Goal: Information Seeking & Learning: Check status

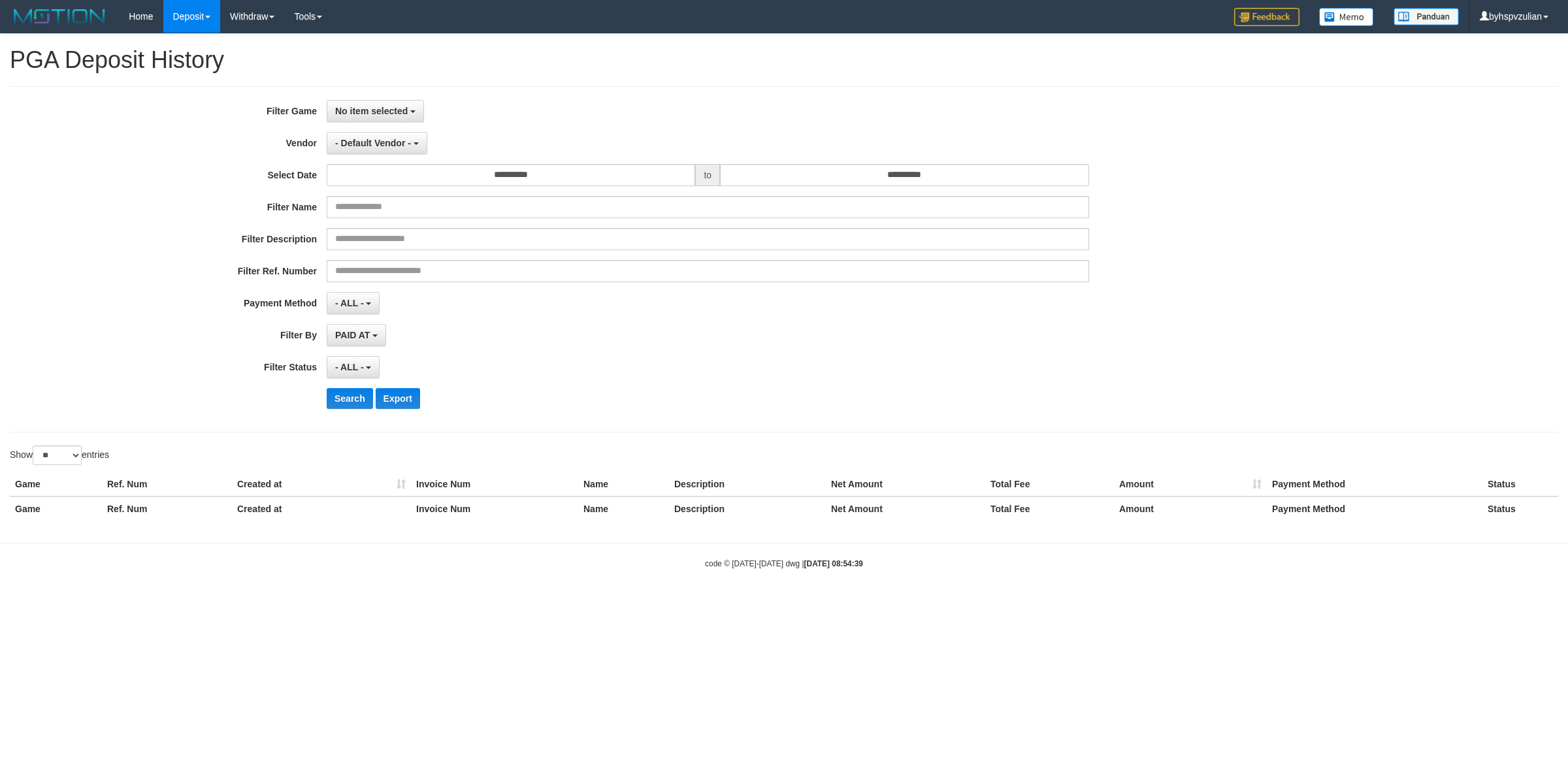
select select
select select "**"
click at [336, 108] on span "No item selected" at bounding box center [371, 111] width 73 height 11
click at [373, 176] on label "[ISPORT] TUAN88" at bounding box center [410, 178] width 166 height 20
select select "****"
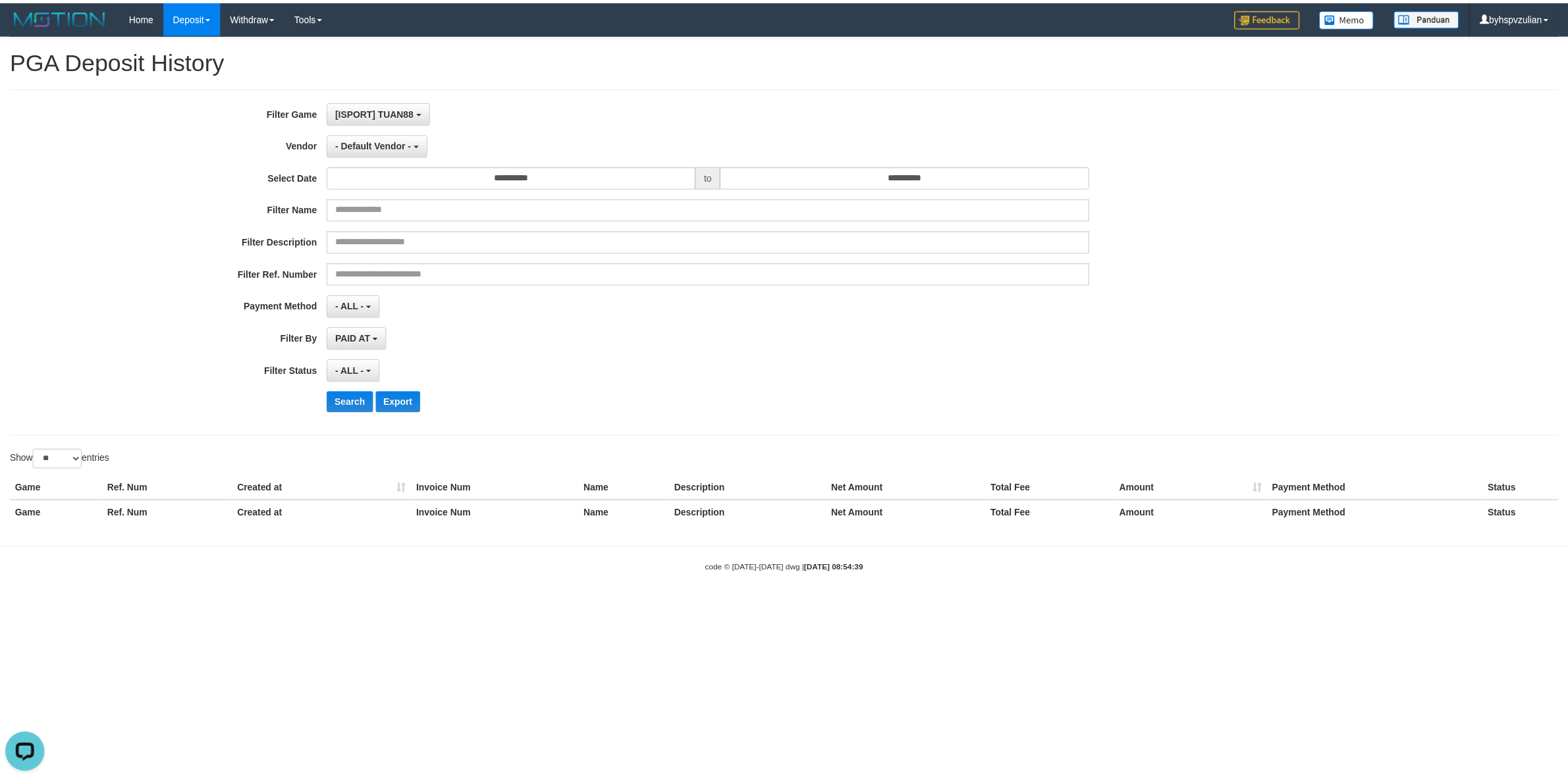
scroll to position [12, 0]
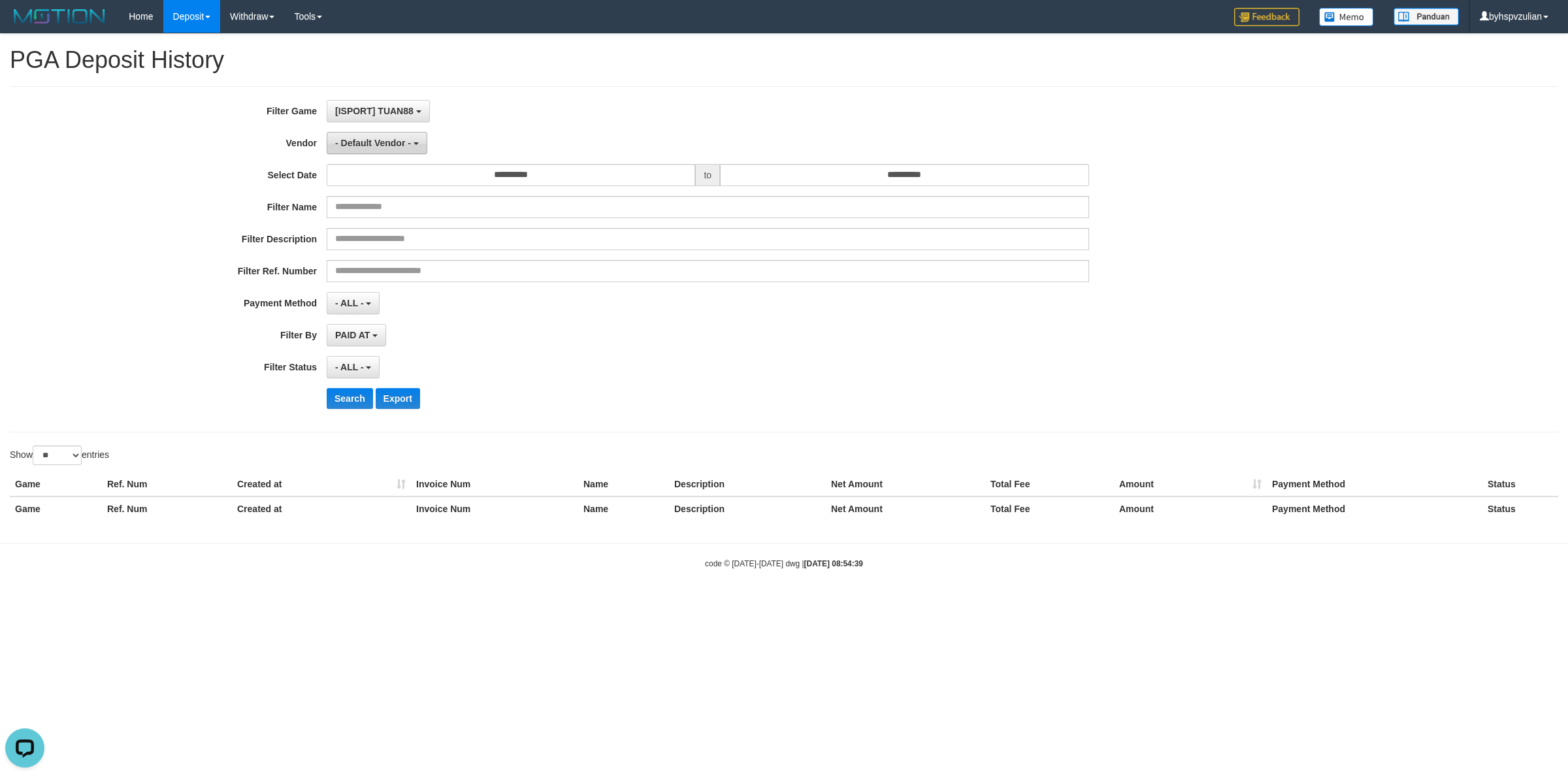
click at [381, 152] on button "- Default Vendor -" at bounding box center [376, 143] width 100 height 22
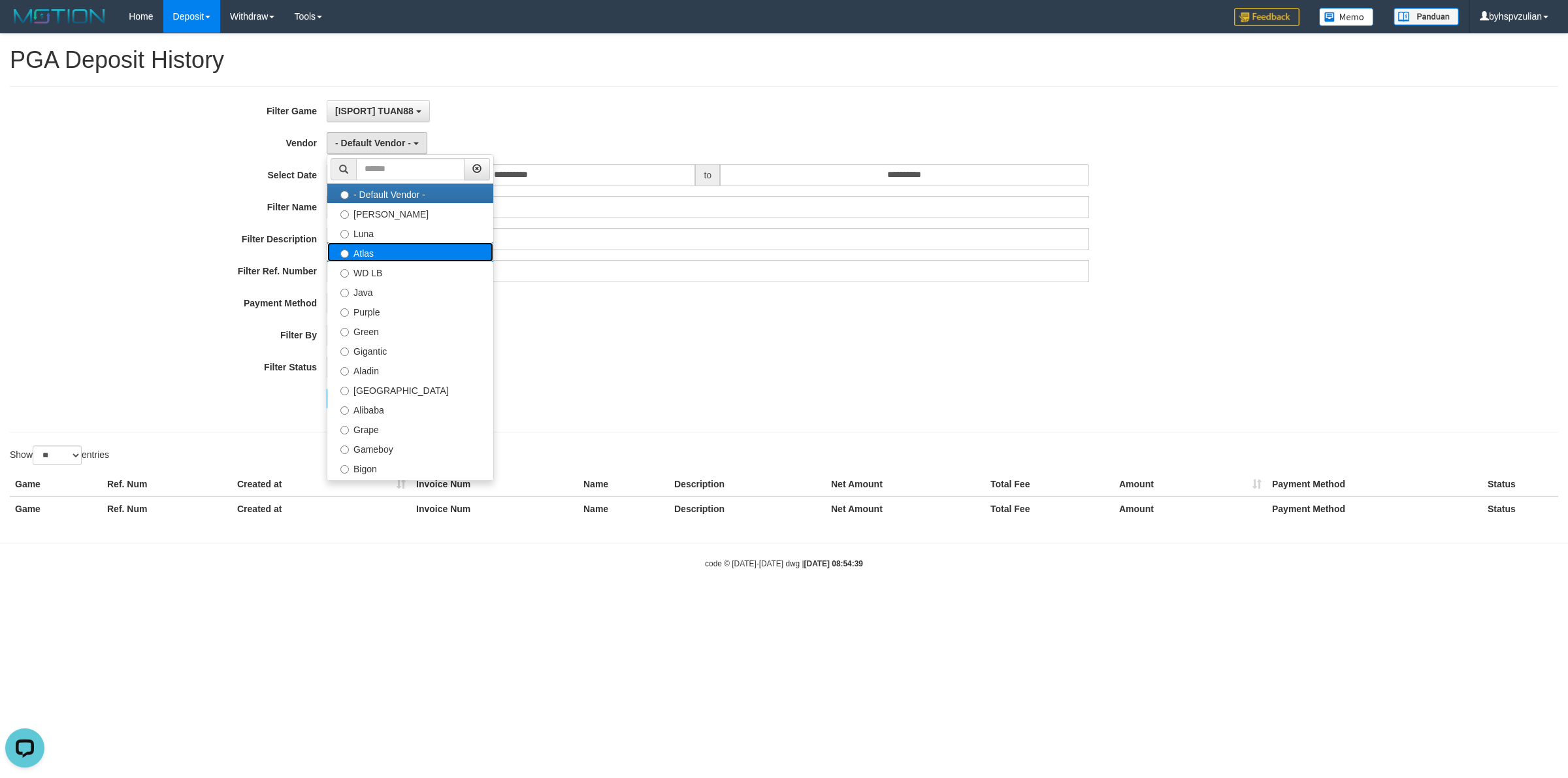
click at [383, 256] on label "Atlas" at bounding box center [410, 252] width 166 height 20
select select "**********"
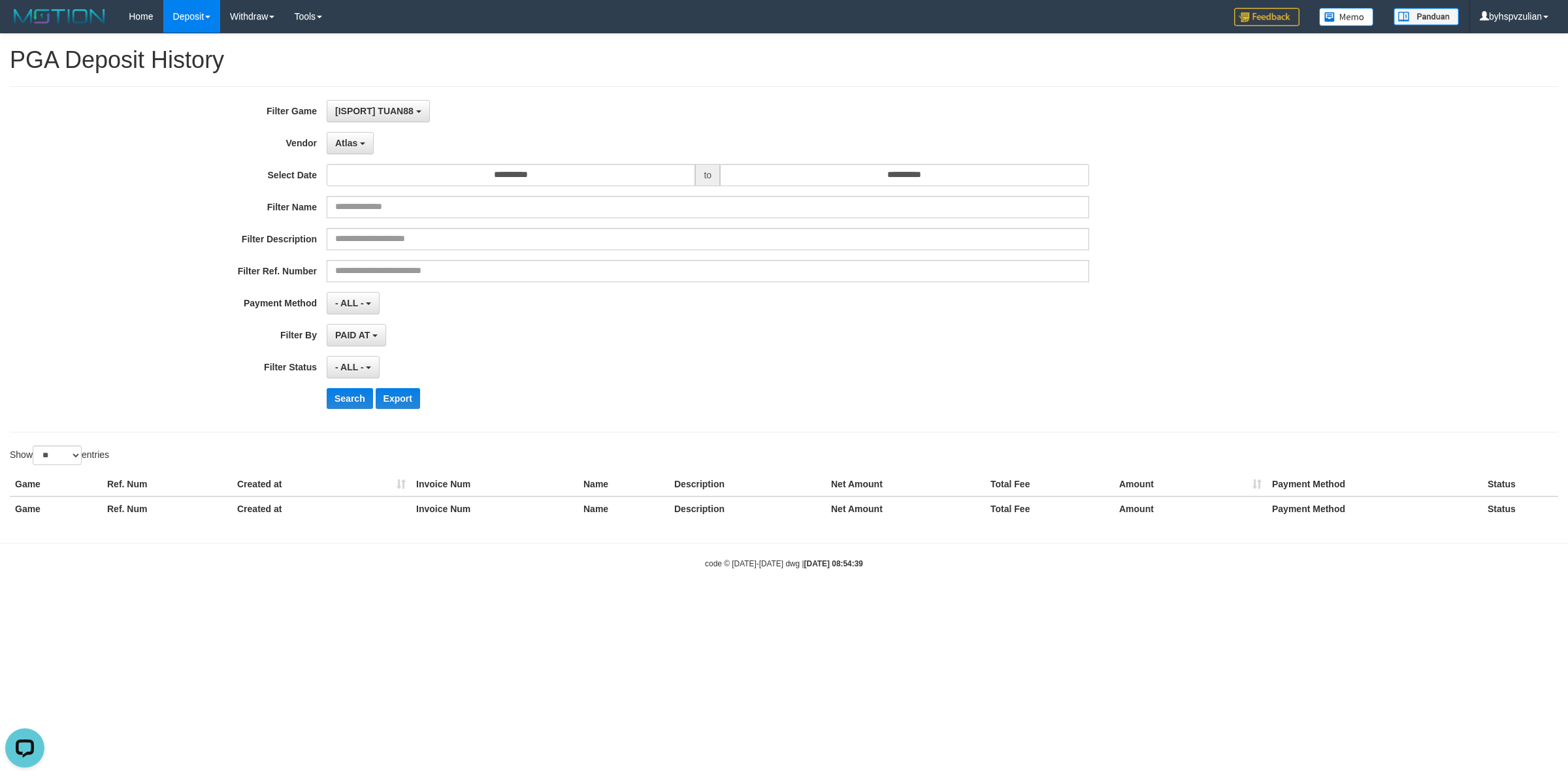
click at [531, 188] on div "**********" at bounding box center [653, 259] width 1307 height 318
click at [542, 180] on input "**********" at bounding box center [510, 175] width 368 height 22
click at [455, 242] on td "31" at bounding box center [453, 240] width 18 height 20
type input "**********"
click at [838, 243] on td "31" at bounding box center [847, 240] width 18 height 20
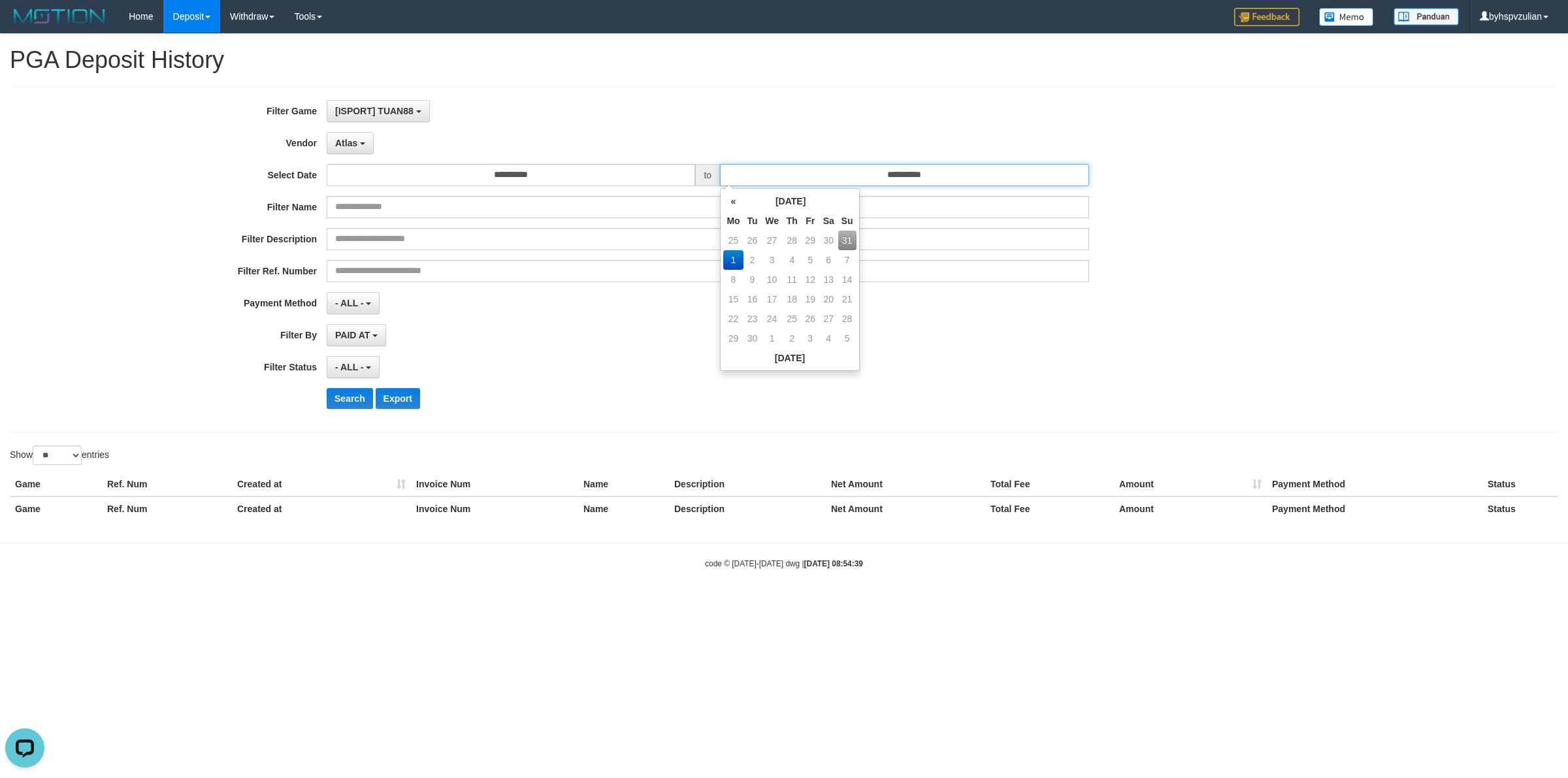
type input "**********"
click at [345, 298] on button "- ALL -" at bounding box center [353, 303] width 53 height 22
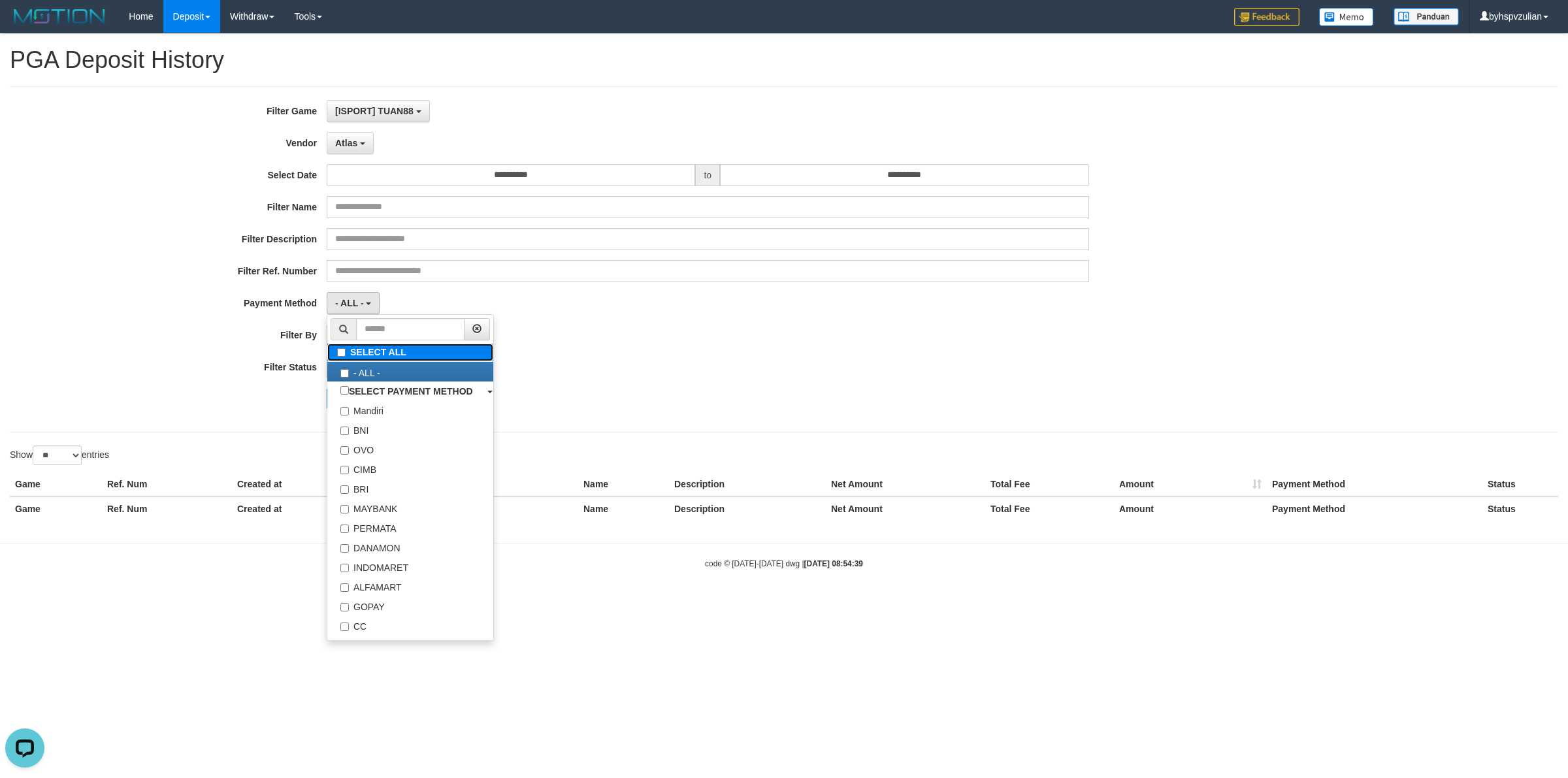
click at [377, 351] on label "SELECT ALL" at bounding box center [410, 353] width 166 height 18
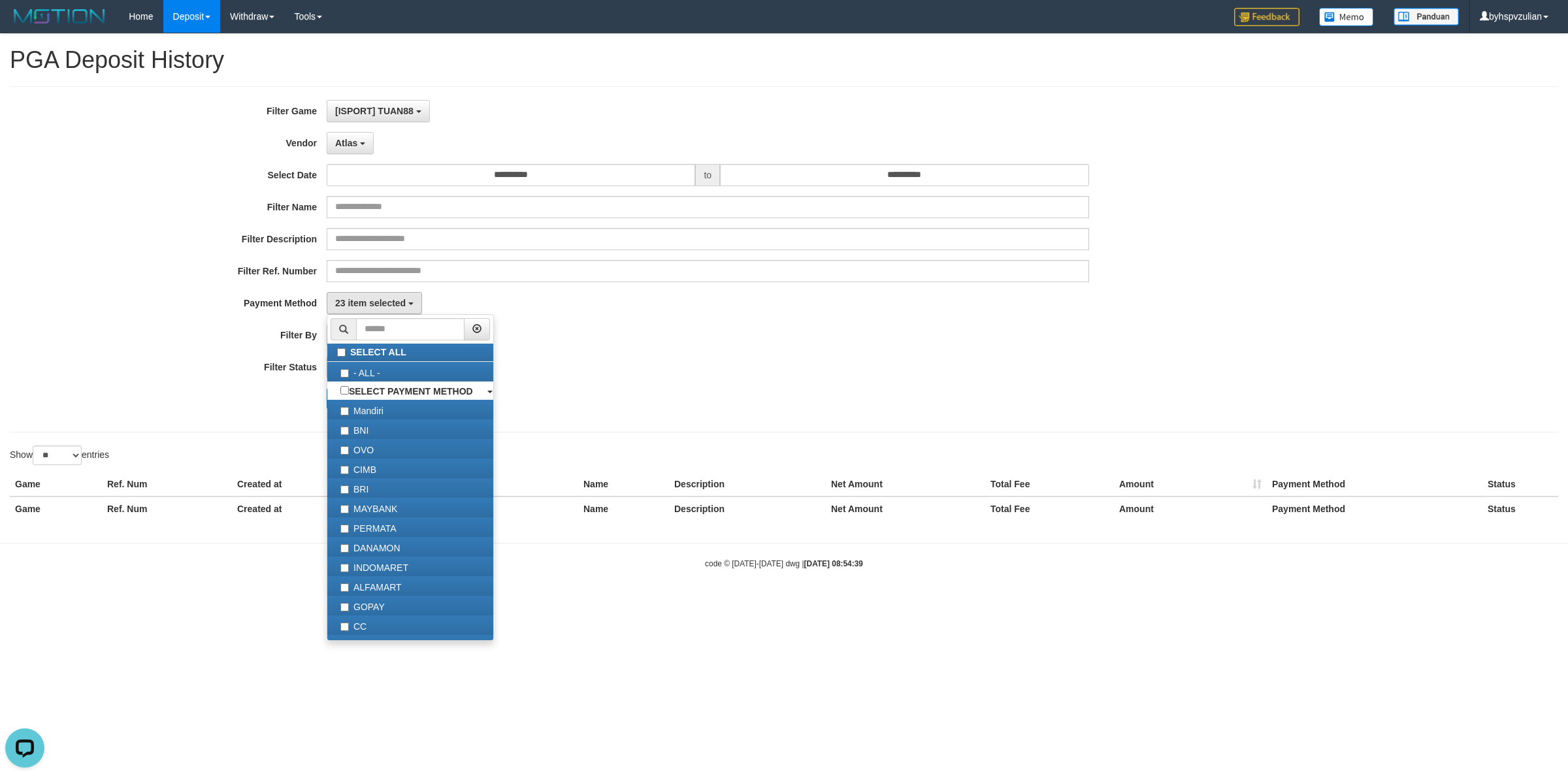
click at [697, 351] on div "**********" at bounding box center [653, 259] width 1307 height 318
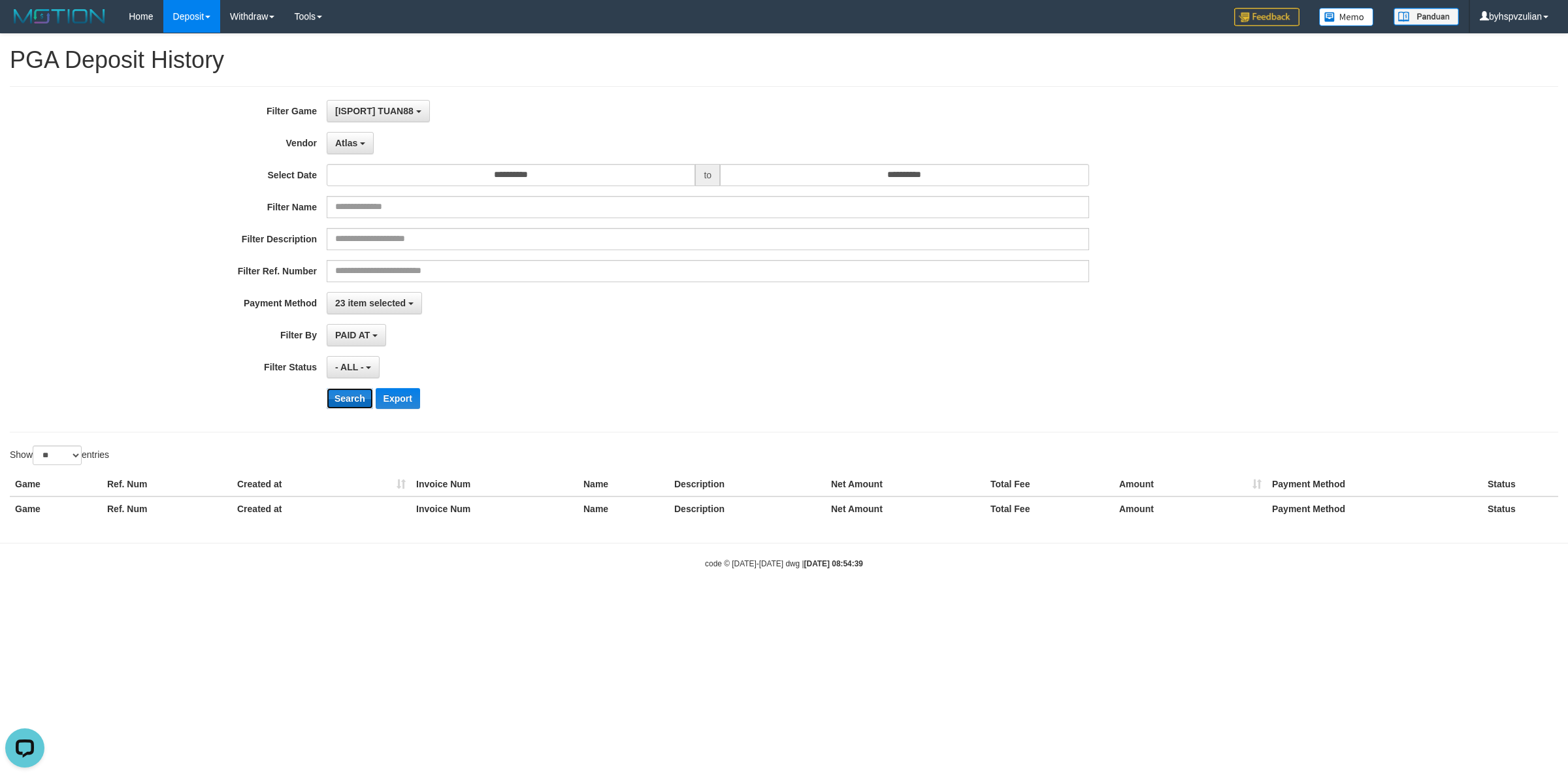
click at [354, 393] on button "Search" at bounding box center [350, 398] width 47 height 21
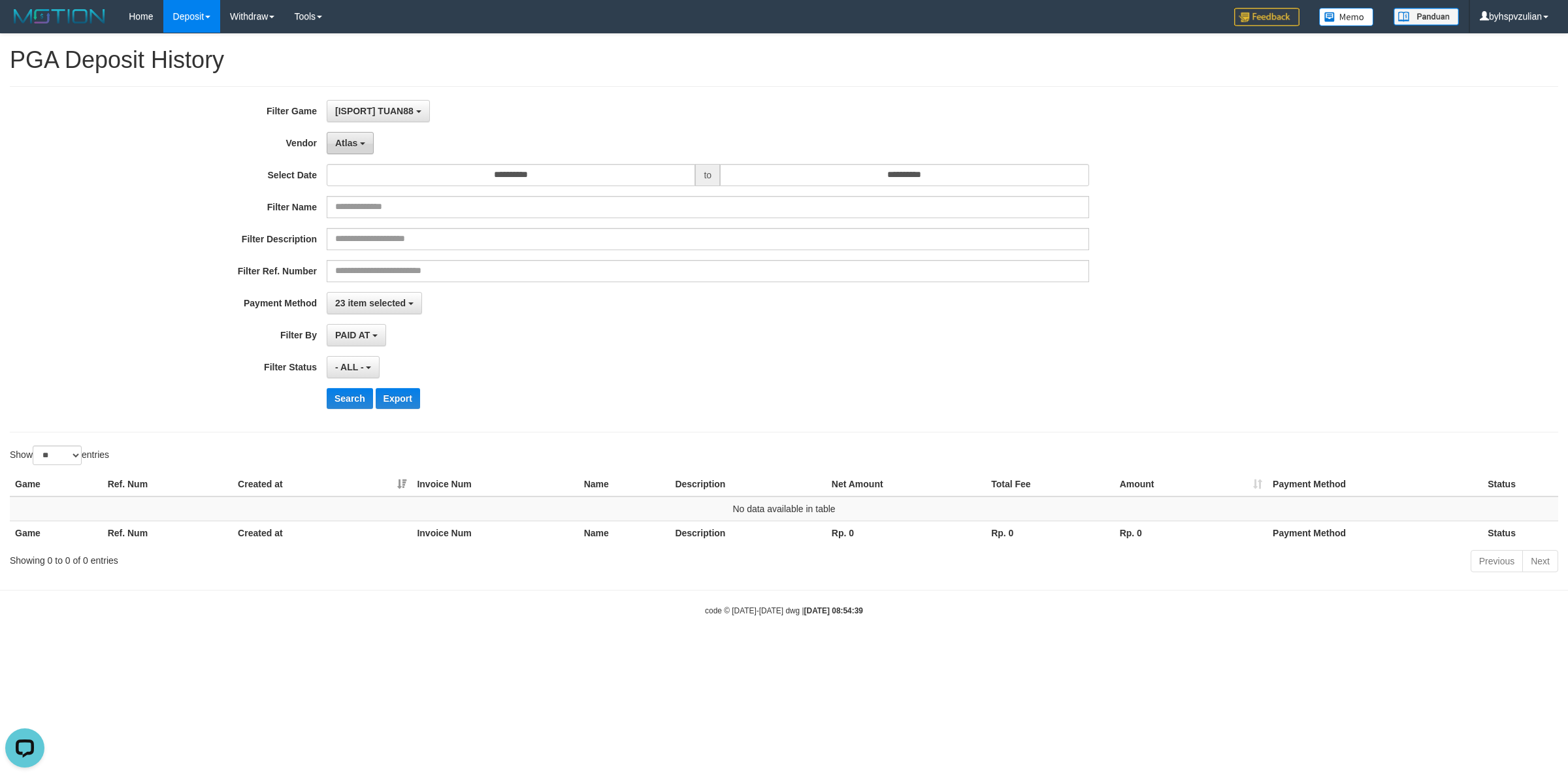
click at [364, 152] on button "Atlas" at bounding box center [350, 143] width 47 height 22
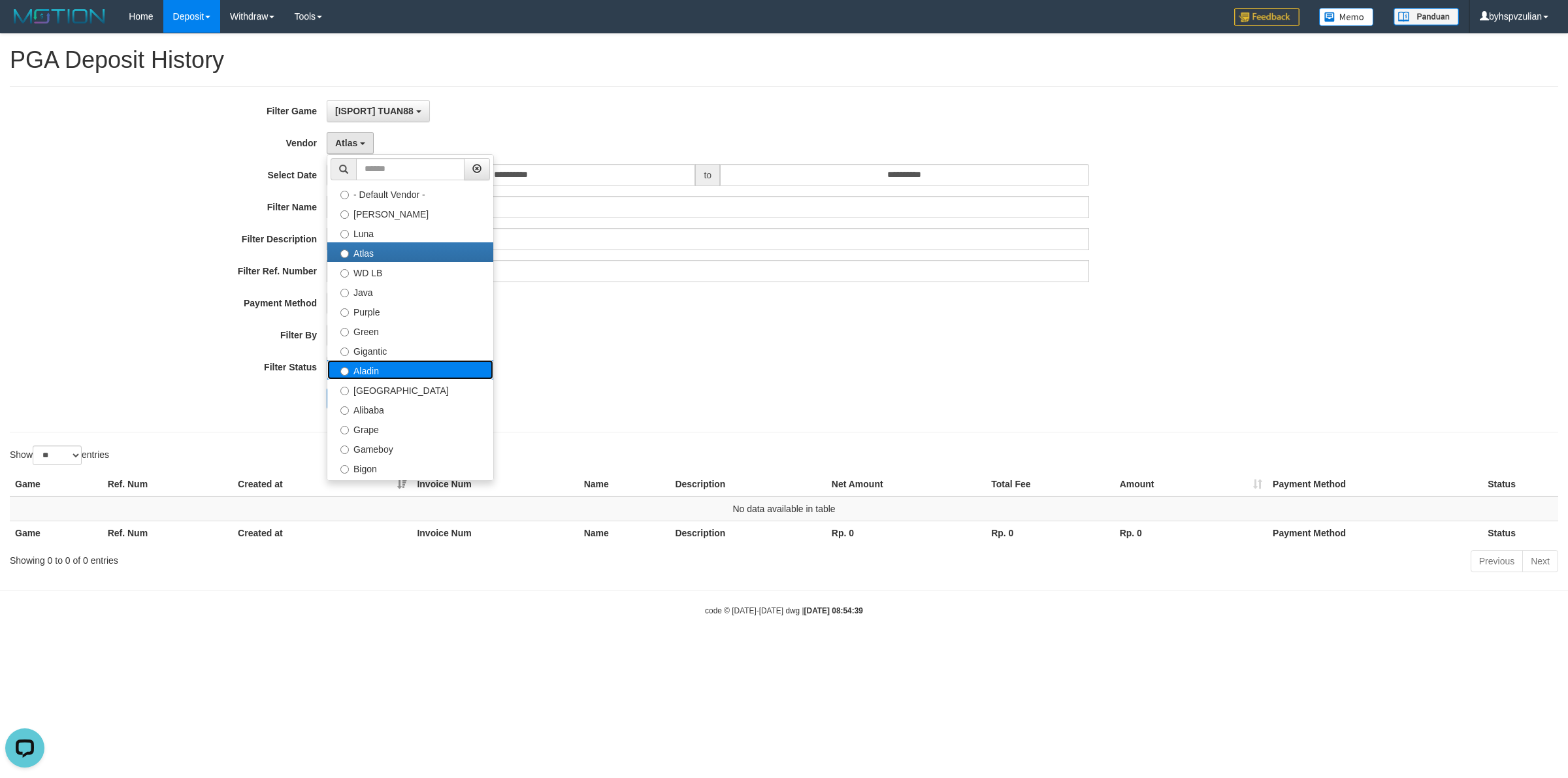
click at [377, 370] on label "Aladin" at bounding box center [410, 370] width 166 height 20
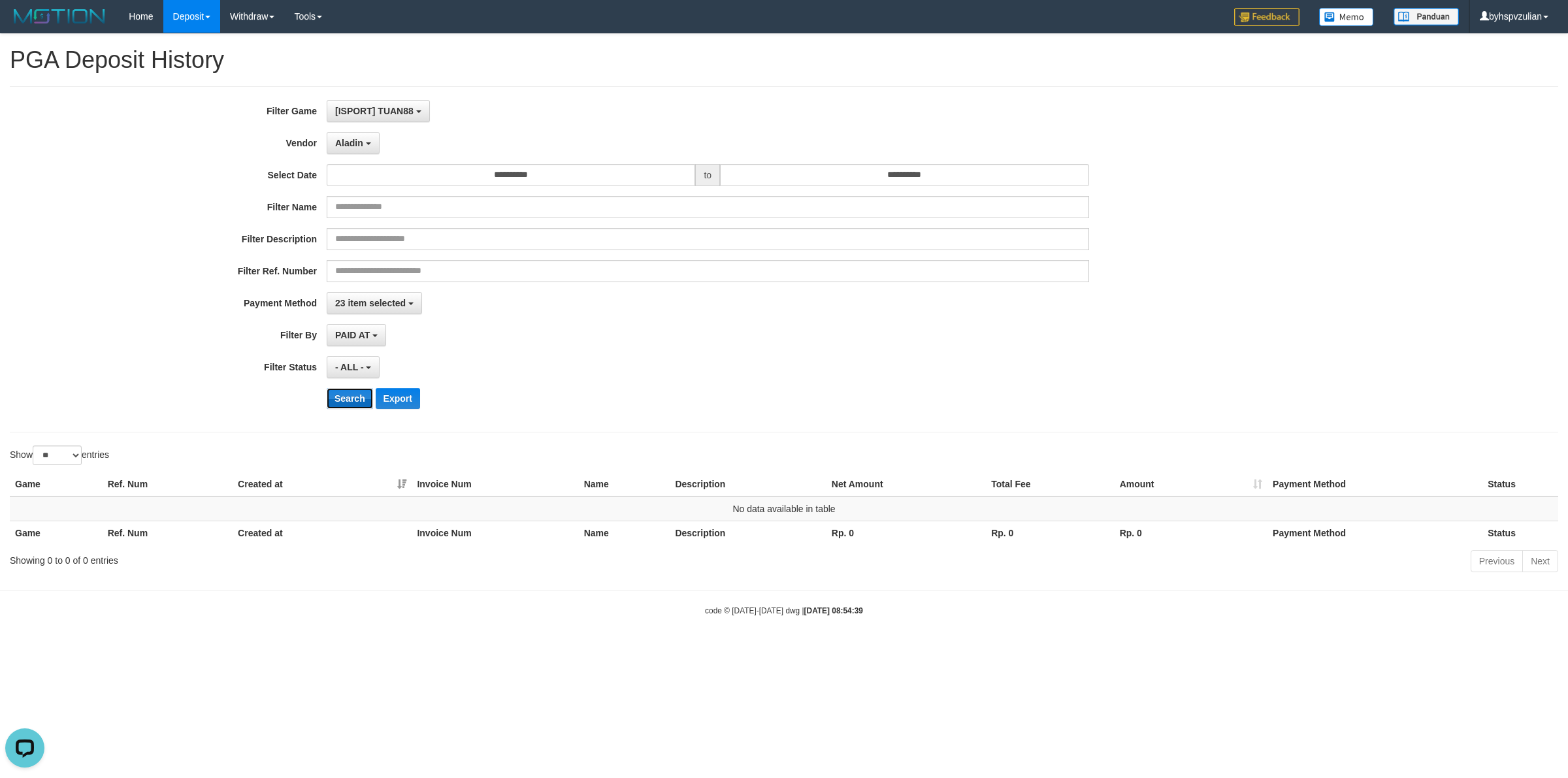
click at [345, 399] on button "Search" at bounding box center [350, 398] width 47 height 21
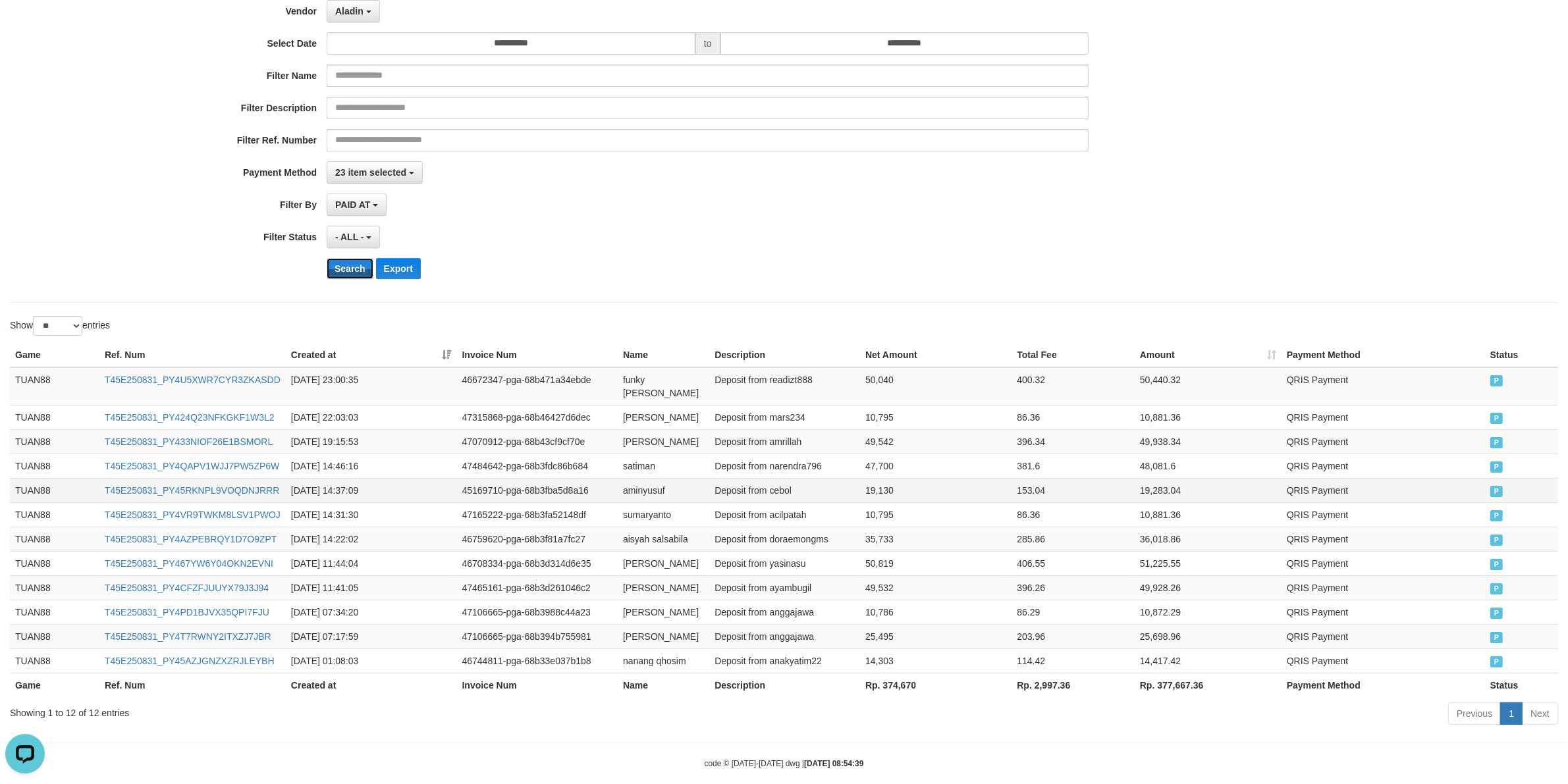
scroll to position [220, 0]
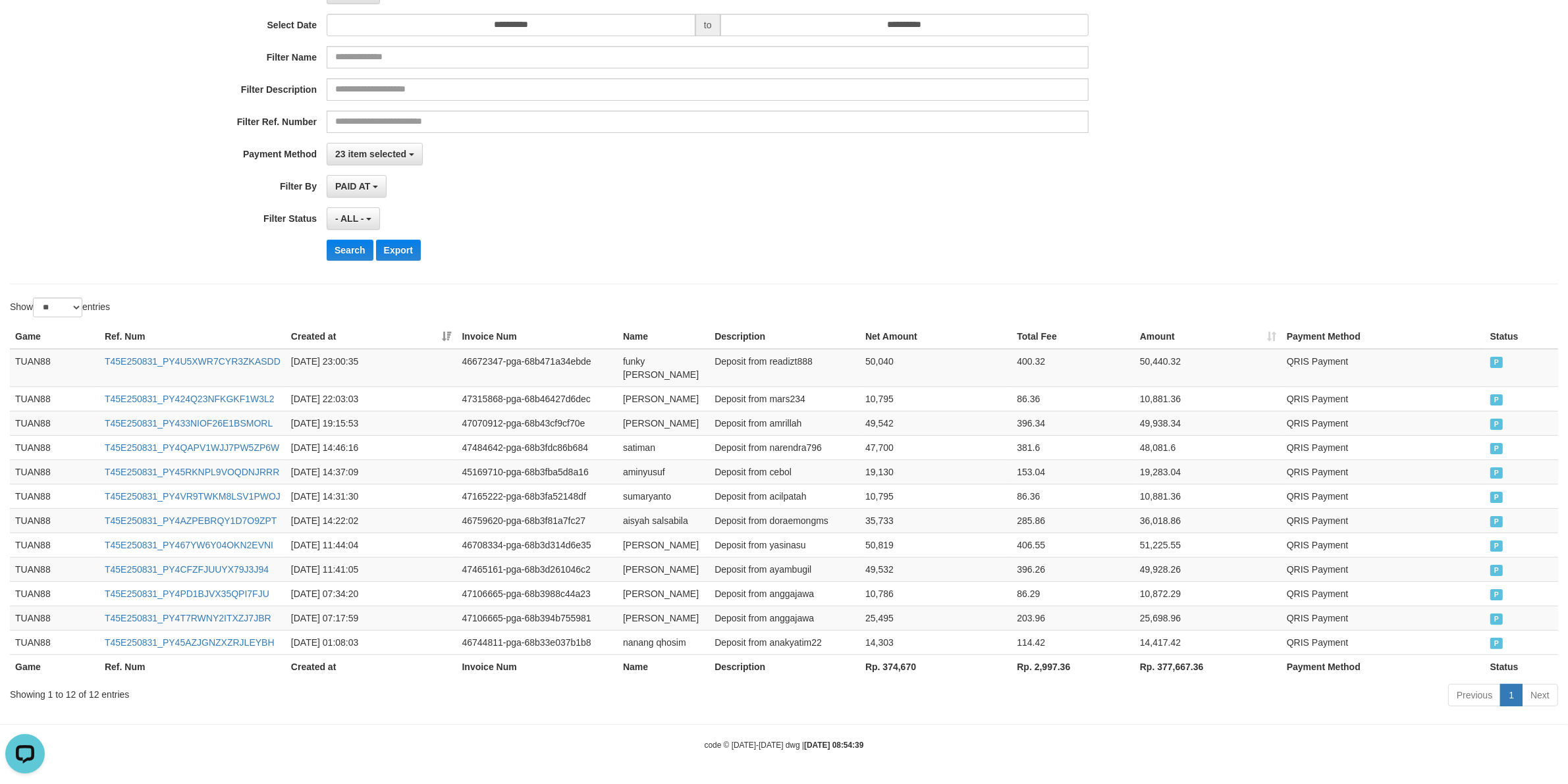
click at [891, 666] on th "Rp. 374,670" at bounding box center [936, 666] width 151 height 25
copy th "374,670"
click at [400, 149] on span "23 item selected" at bounding box center [370, 154] width 71 height 11
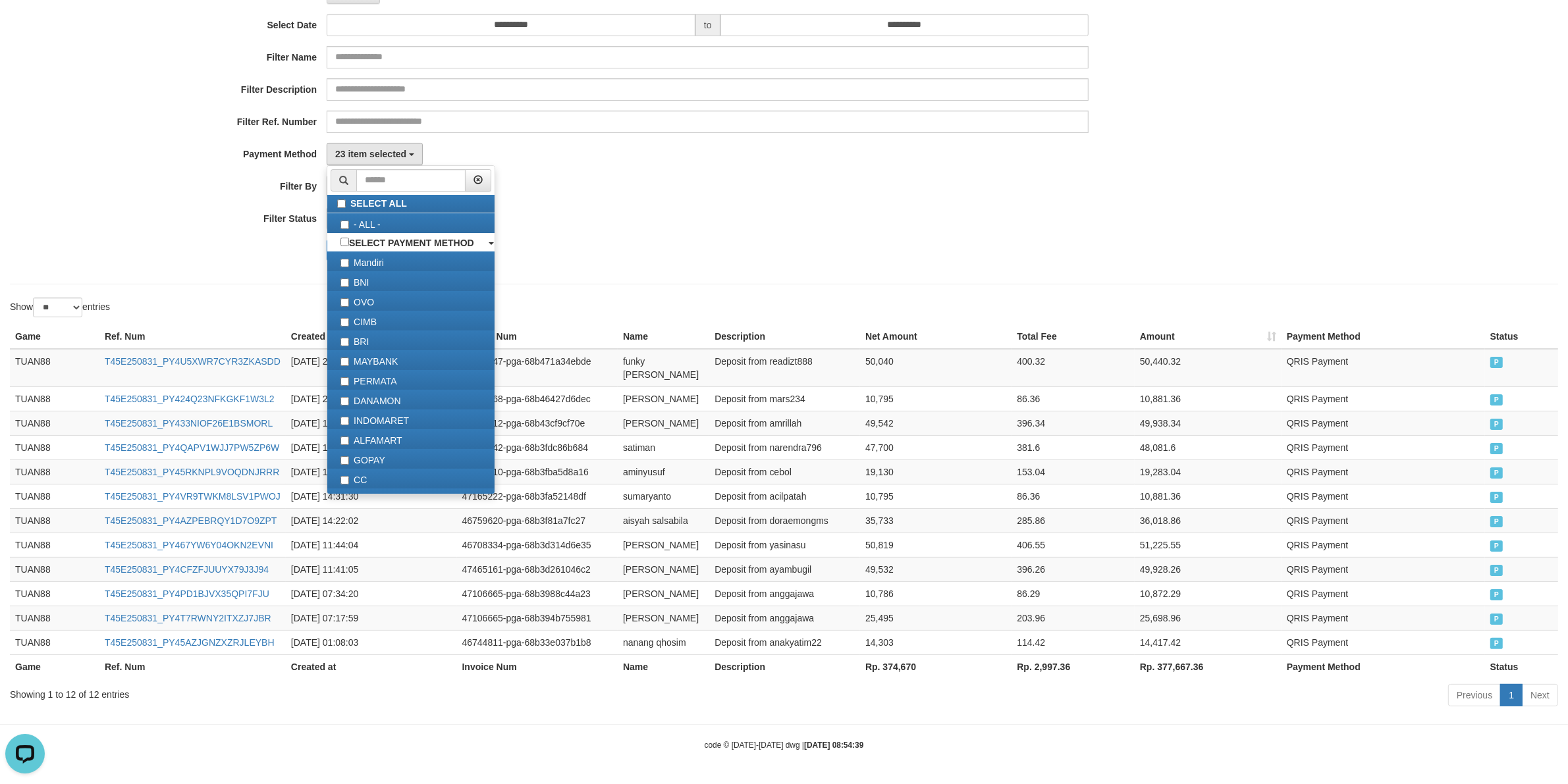
click at [603, 136] on div "**********" at bounding box center [653, 109] width 1306 height 321
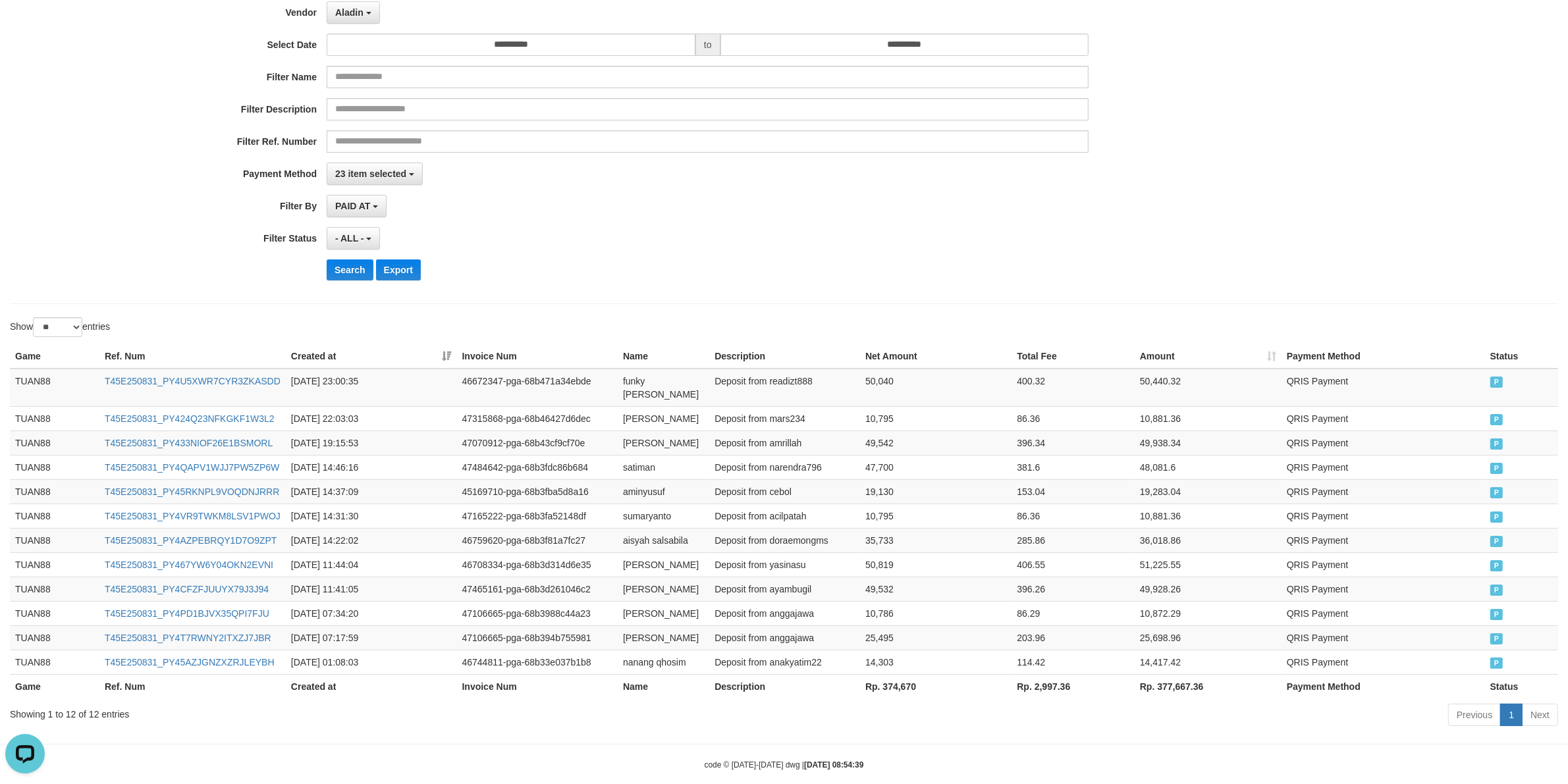
scroll to position [0, 0]
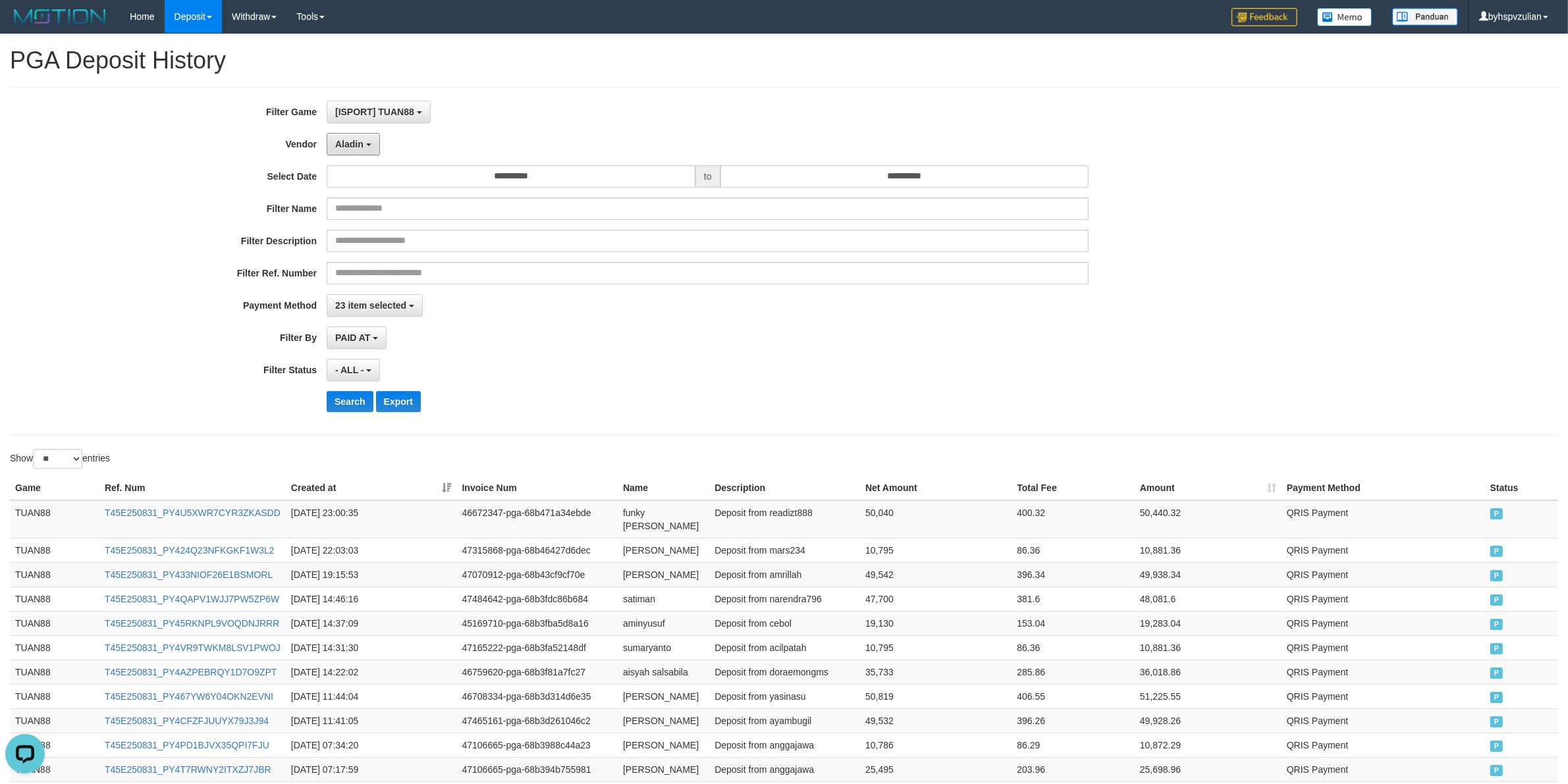
drag, startPoint x: 357, startPoint y: 155, endPoint x: 351, endPoint y: 155, distance: 6.0
click at [352, 155] on button "Aladin" at bounding box center [353, 144] width 54 height 22
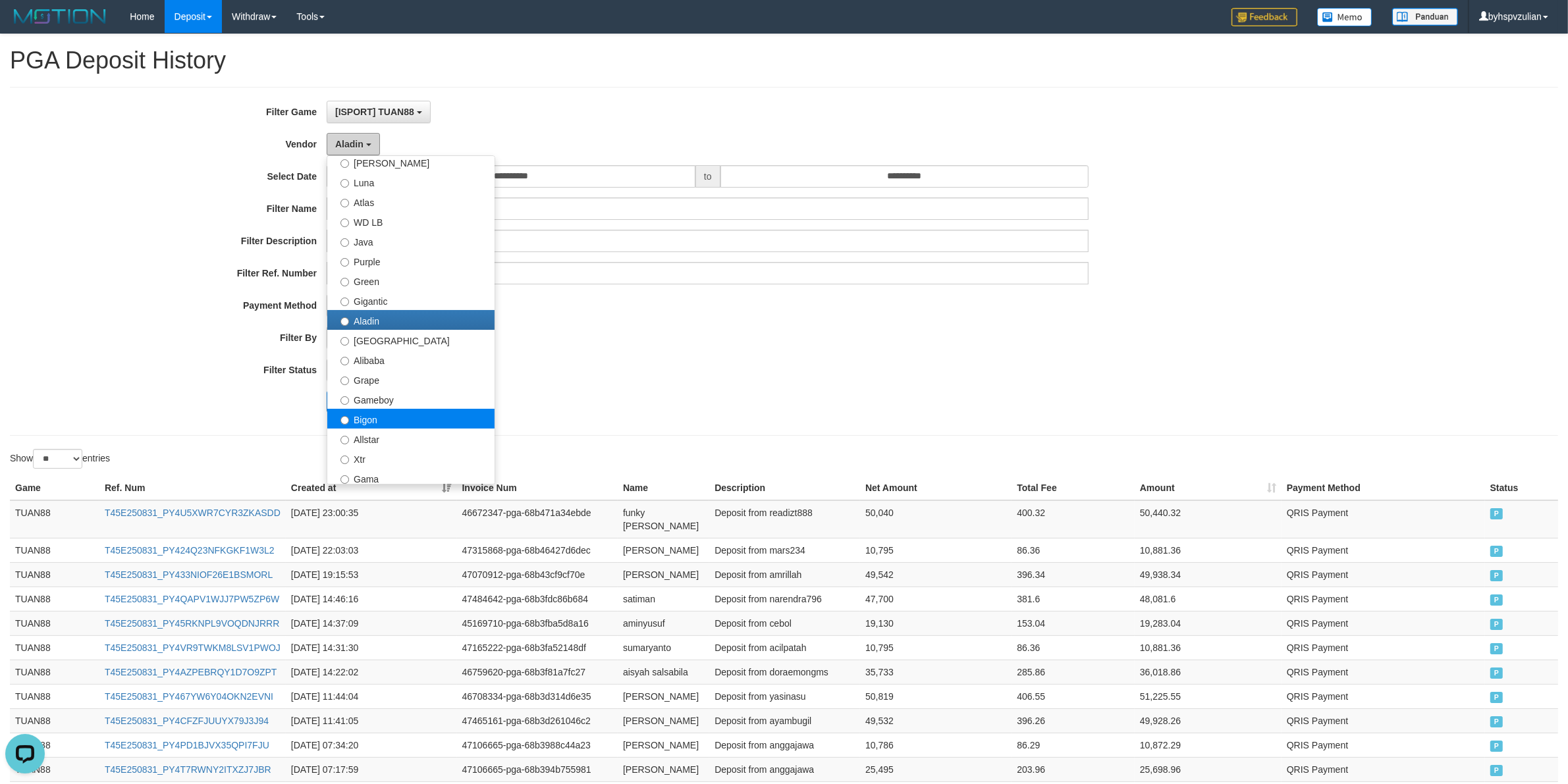
scroll to position [82, 0]
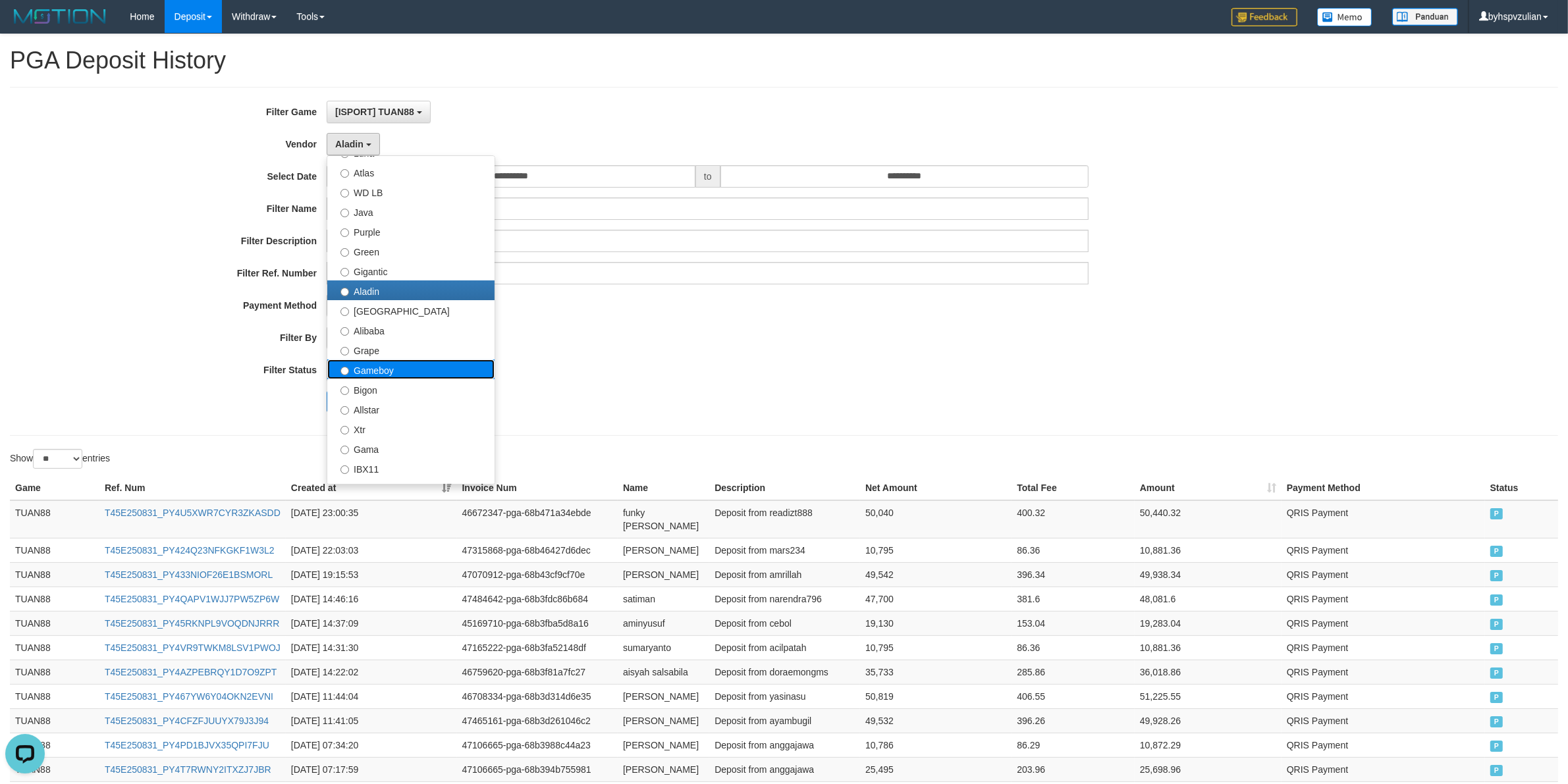
click at [385, 366] on label "Gameboy" at bounding box center [411, 369] width 167 height 20
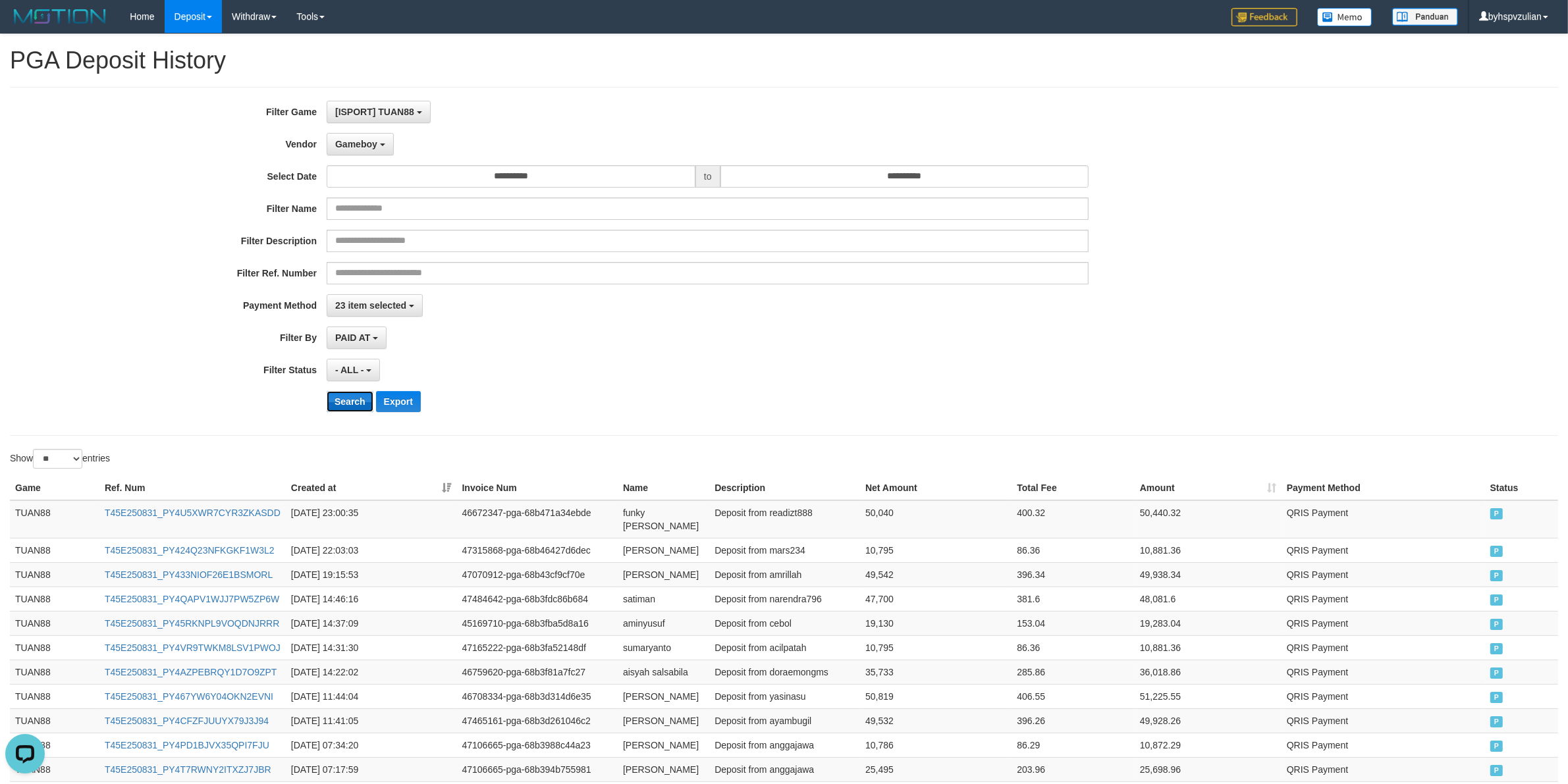
click at [357, 392] on button "Search" at bounding box center [350, 401] width 47 height 21
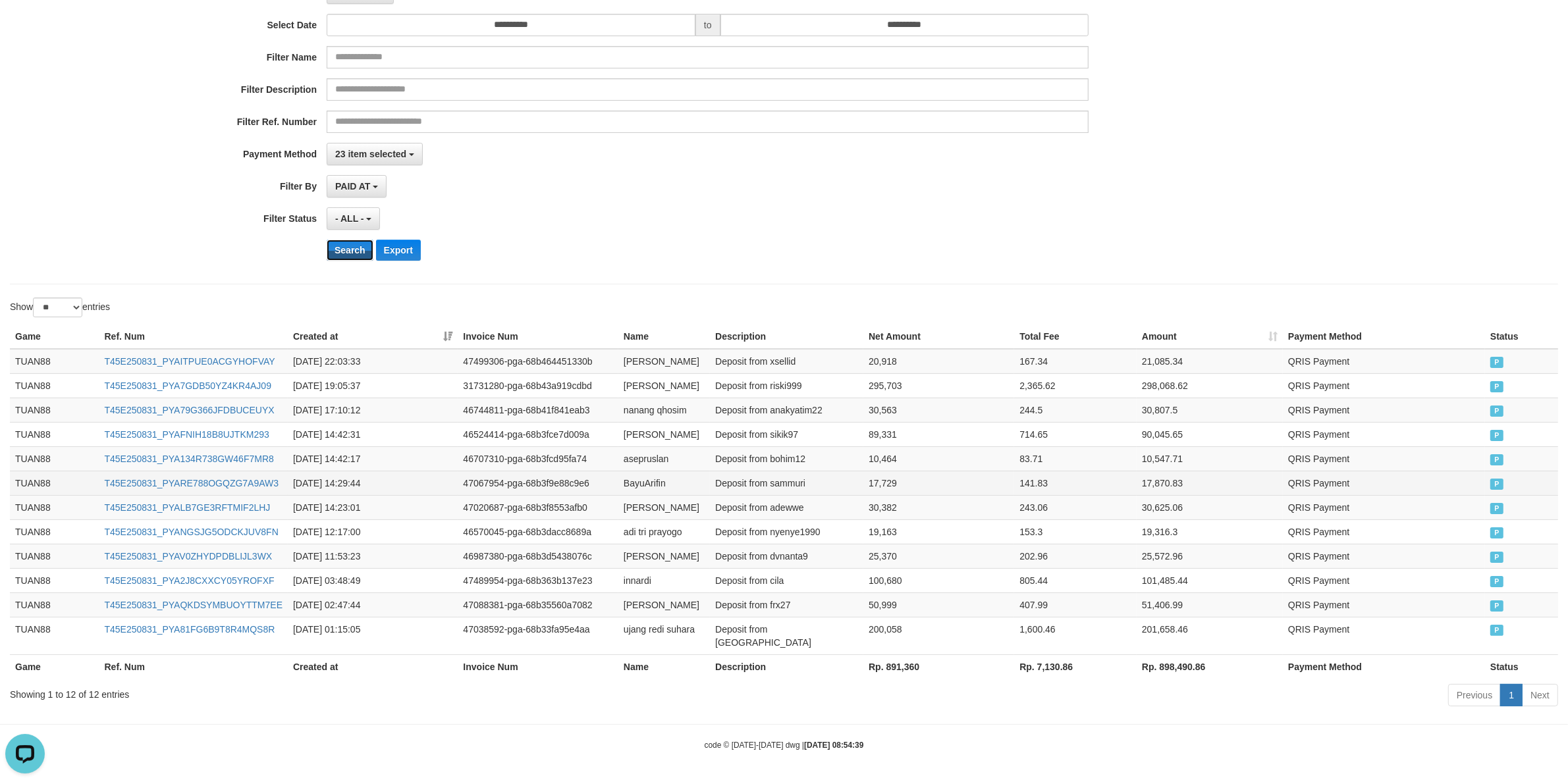
scroll to position [168, 0]
click at [900, 660] on th "Rp. 891,360" at bounding box center [938, 666] width 151 height 25
copy th "Rp. 891,360"
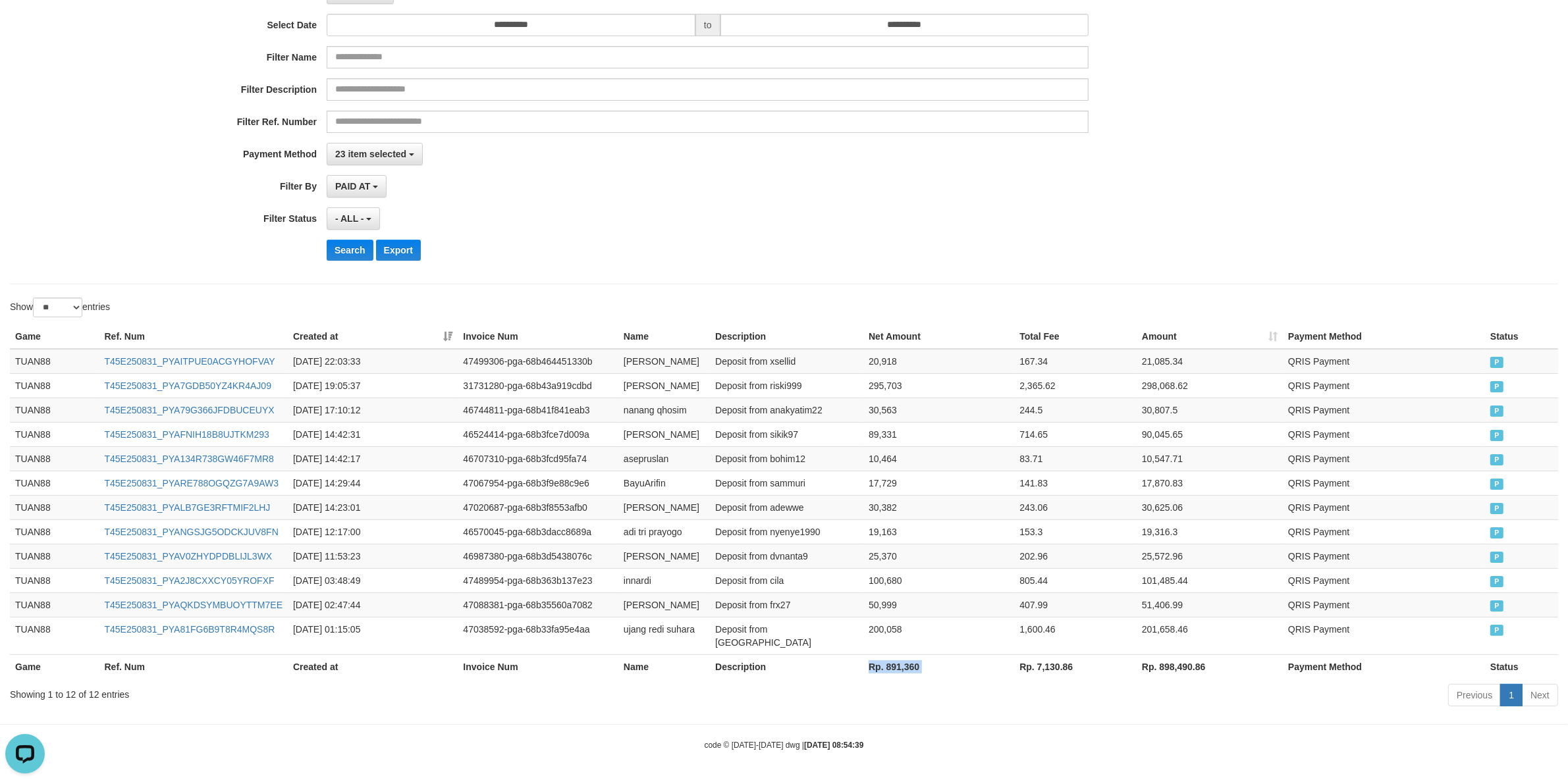
click at [903, 673] on th "Rp. 891,360" at bounding box center [938, 666] width 151 height 25
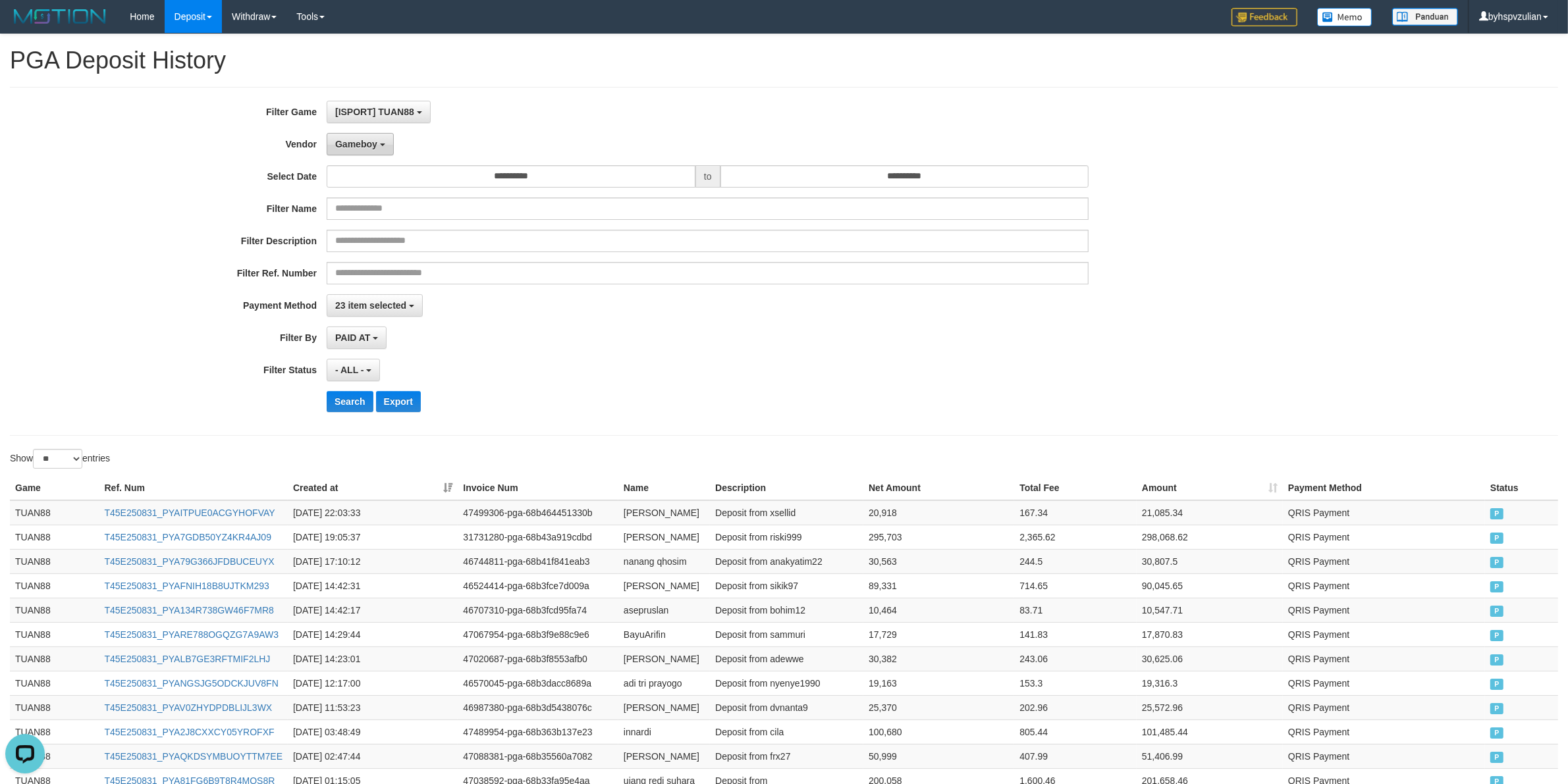
click at [343, 148] on span "Gameboy" at bounding box center [356, 144] width 42 height 11
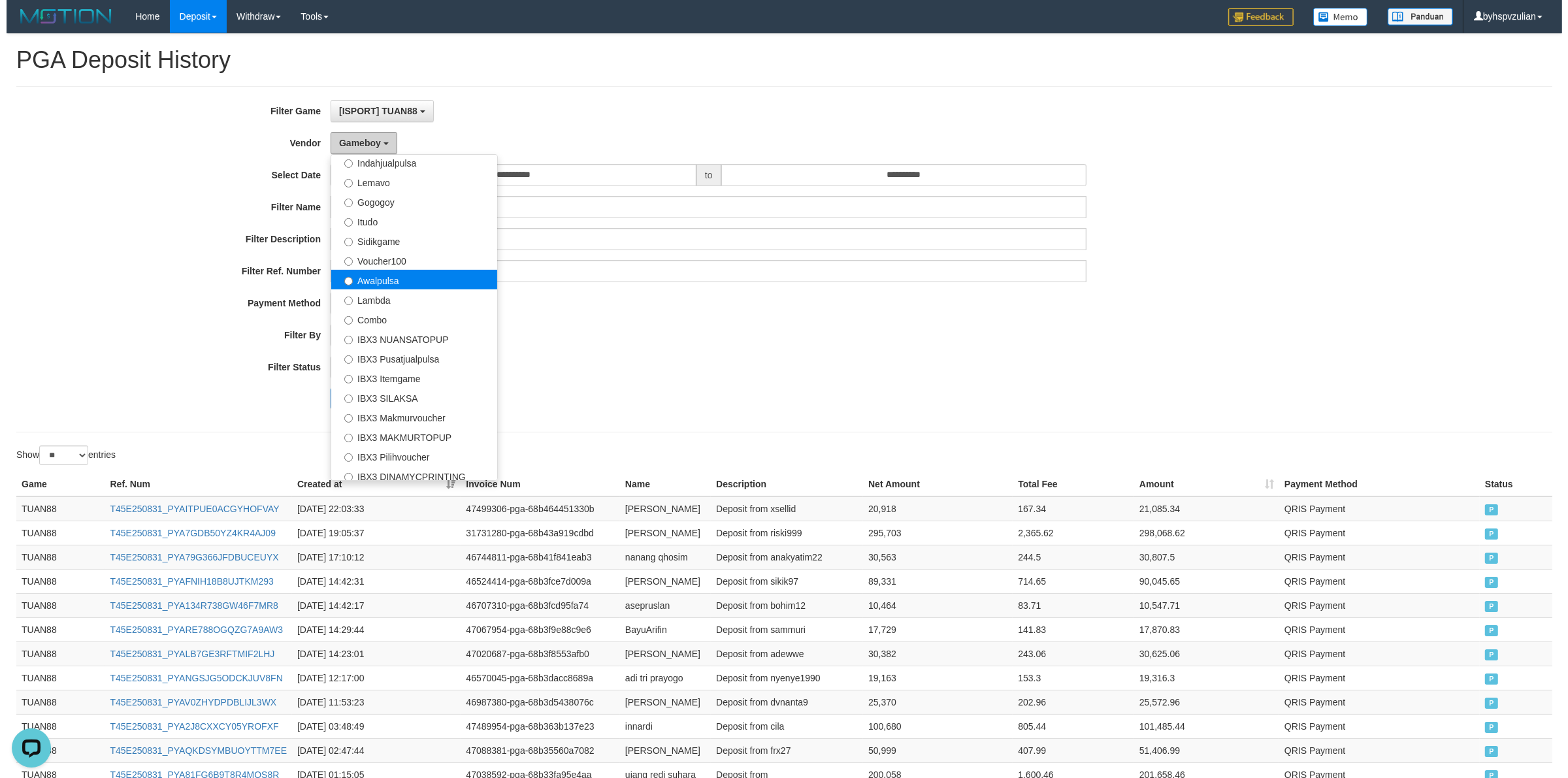
scroll to position [429, 0]
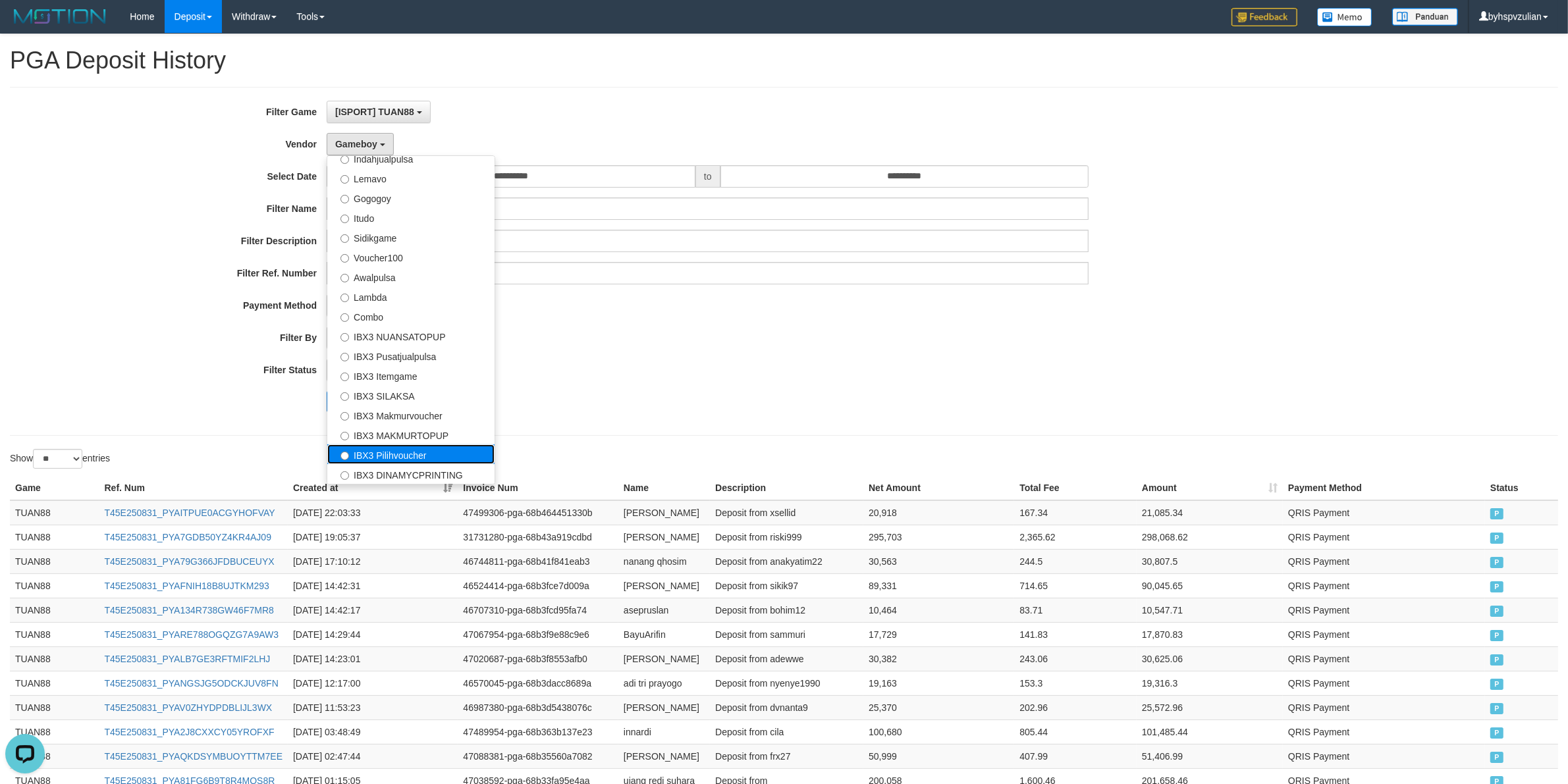
click at [402, 455] on label "IBX3 Pilihvoucher" at bounding box center [411, 454] width 167 height 20
select select "**********"
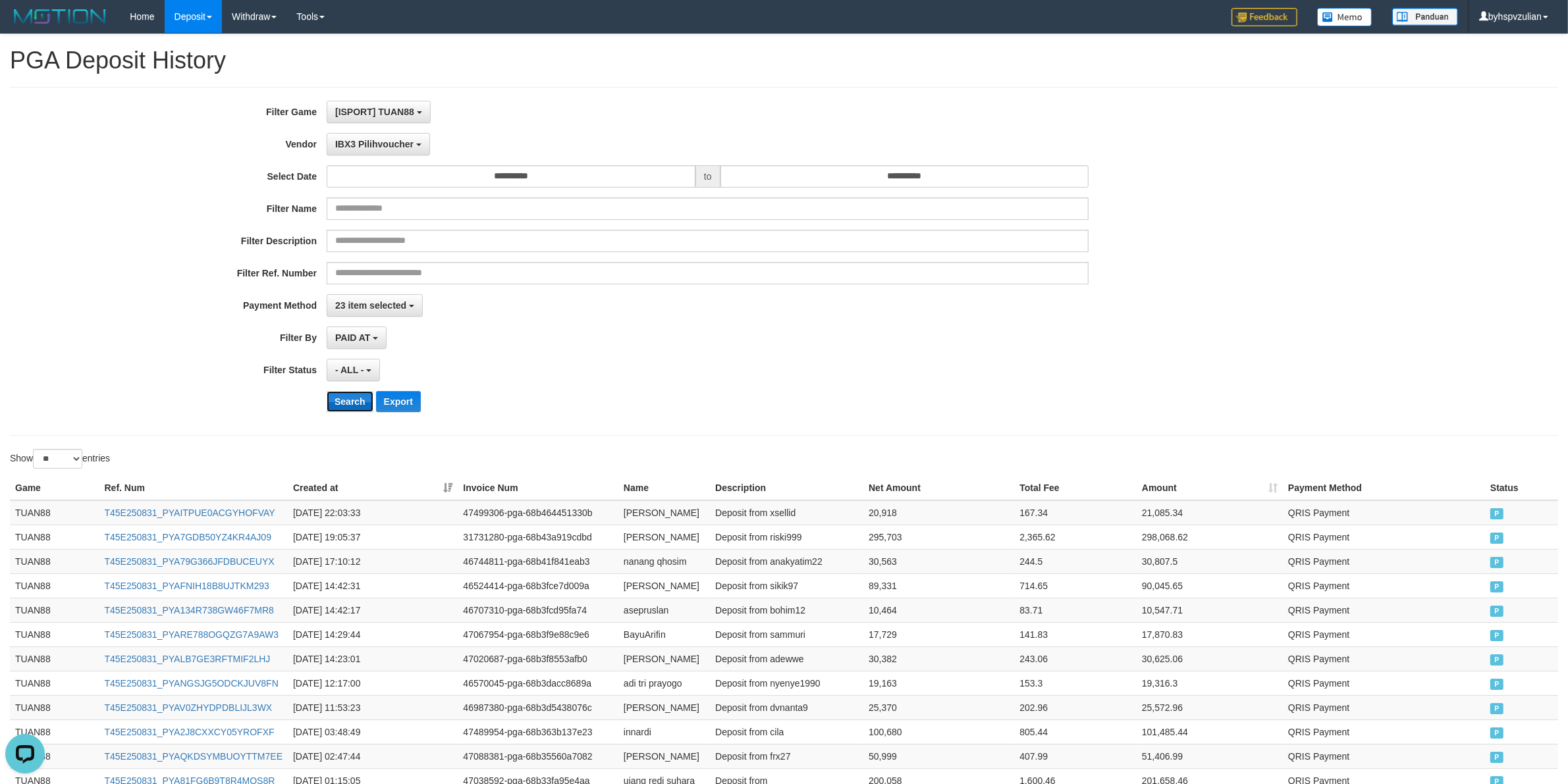
click at [354, 403] on button "Search" at bounding box center [350, 401] width 47 height 21
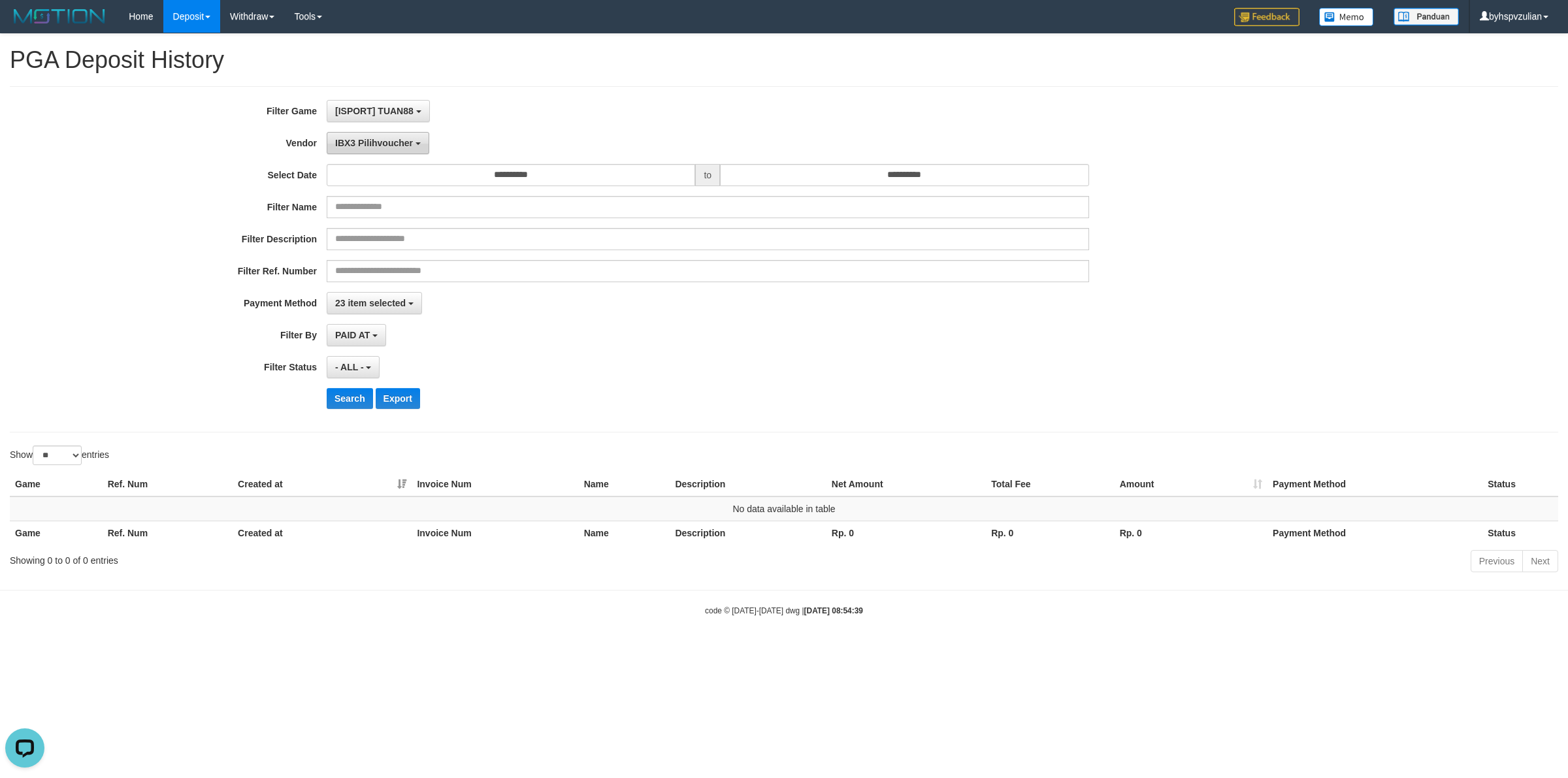
click at [381, 145] on span "IBX3 Pilihvoucher" at bounding box center [373, 143] width 78 height 11
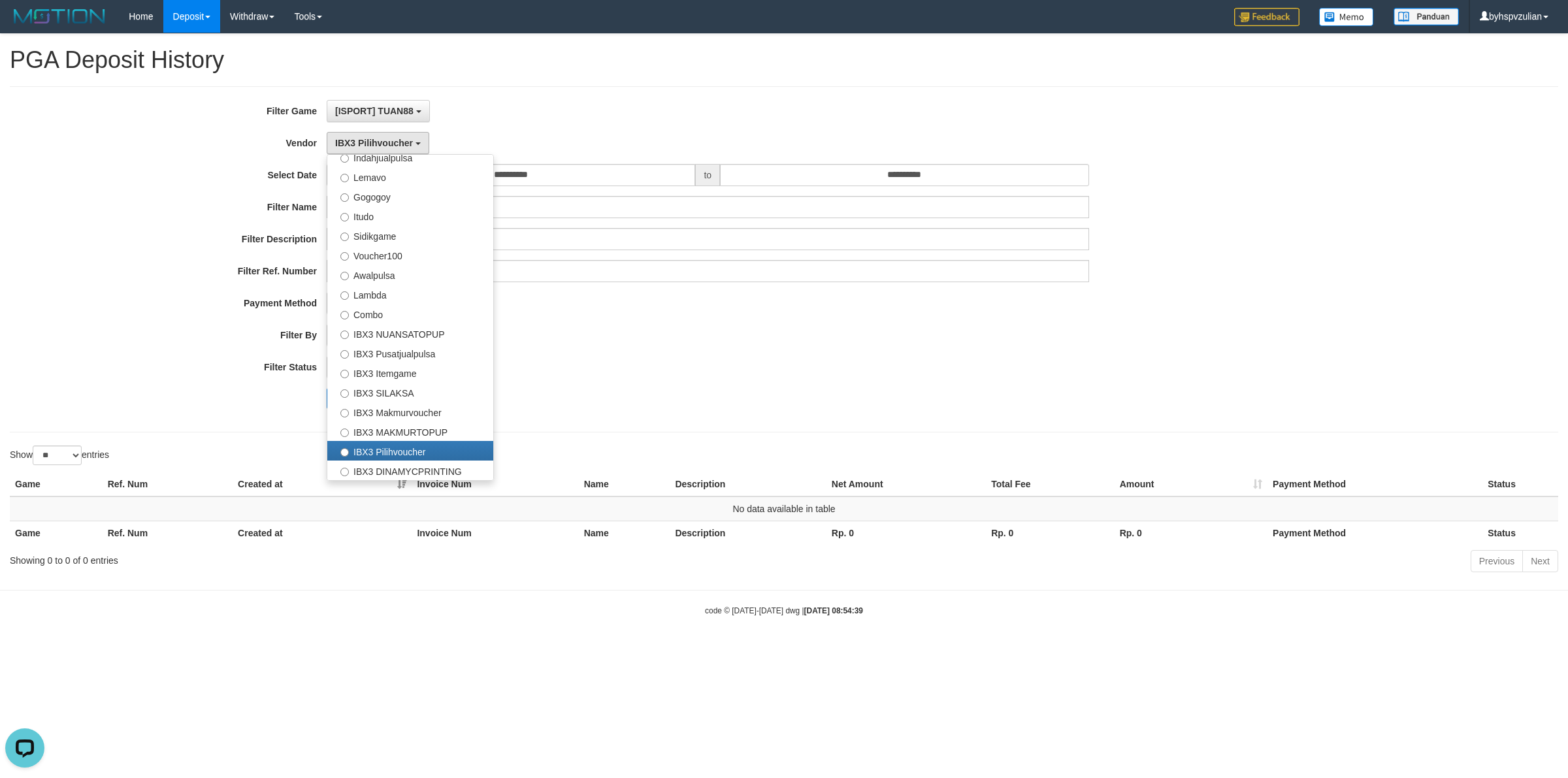
click at [877, 370] on div "- ALL - SELECT ALL - ALL - SELECT STATUS PENDING/UNPAID PAID CANCELED EXPIRED" at bounding box center [708, 367] width 763 height 22
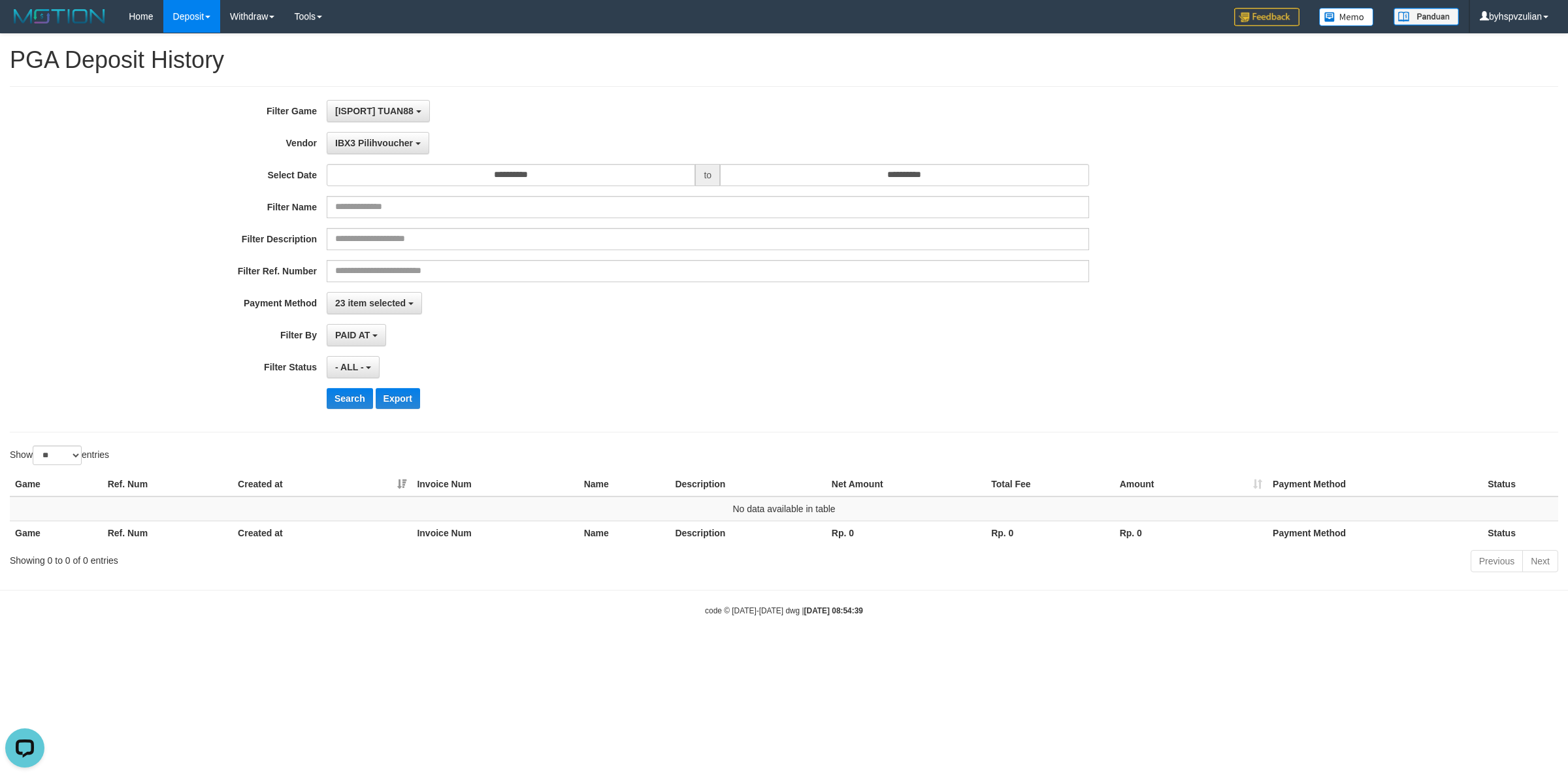
click at [393, 158] on div "**********" at bounding box center [653, 259] width 1307 height 318
click at [400, 152] on button "IBX3 Pilihvoucher" at bounding box center [378, 143] width 103 height 22
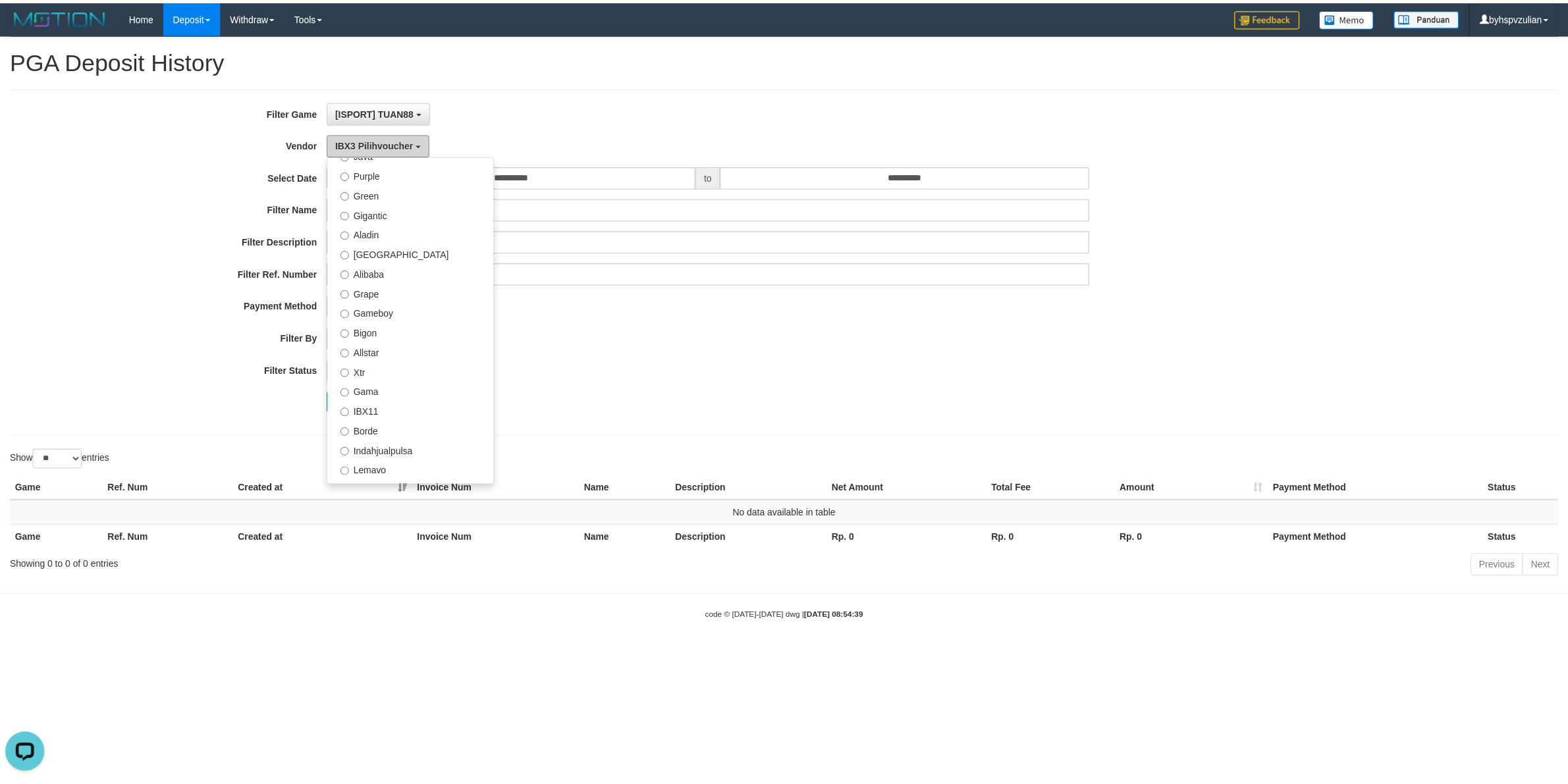
scroll to position [0, 0]
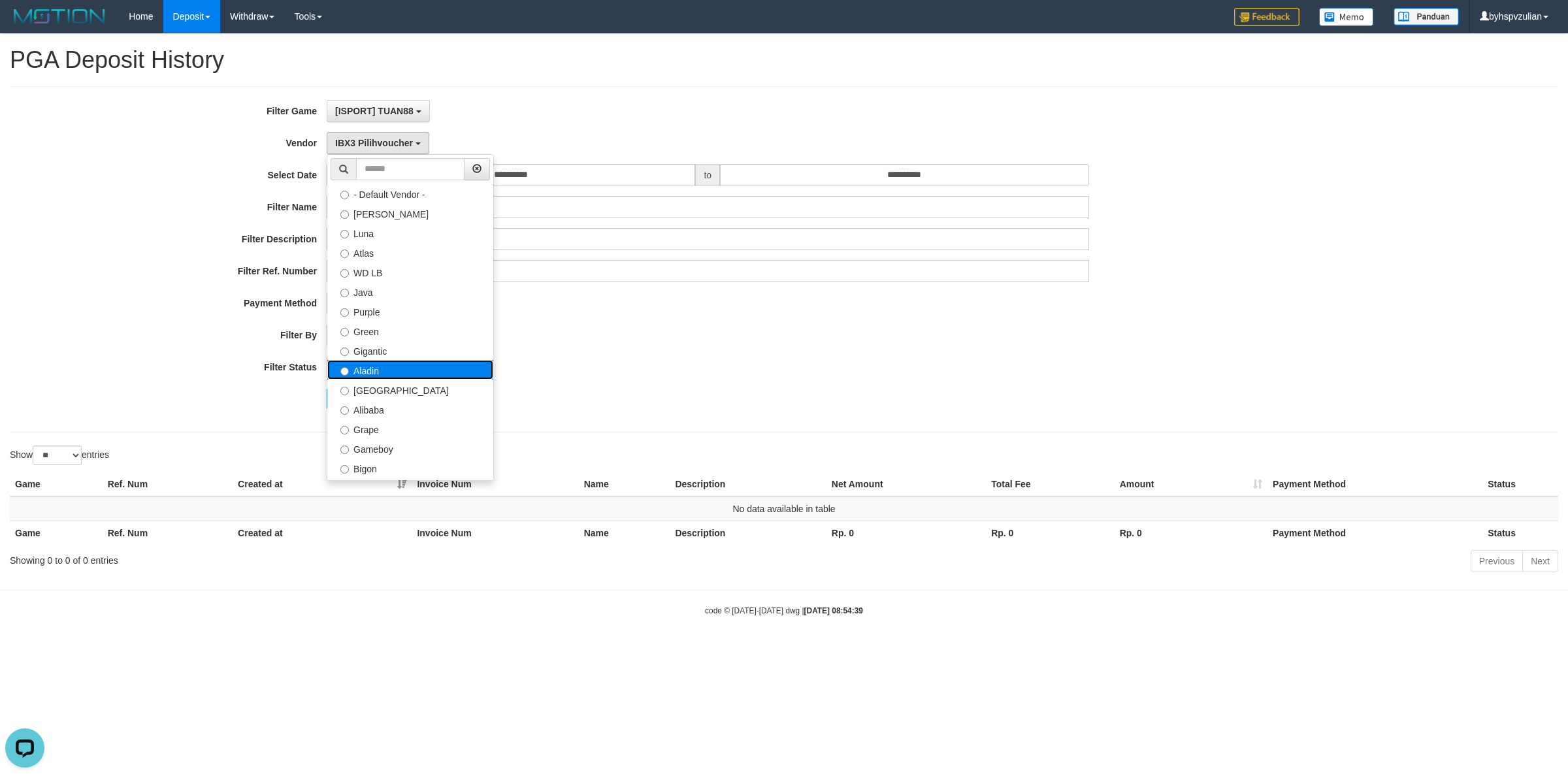
click at [384, 376] on label "Aladin" at bounding box center [410, 370] width 166 height 20
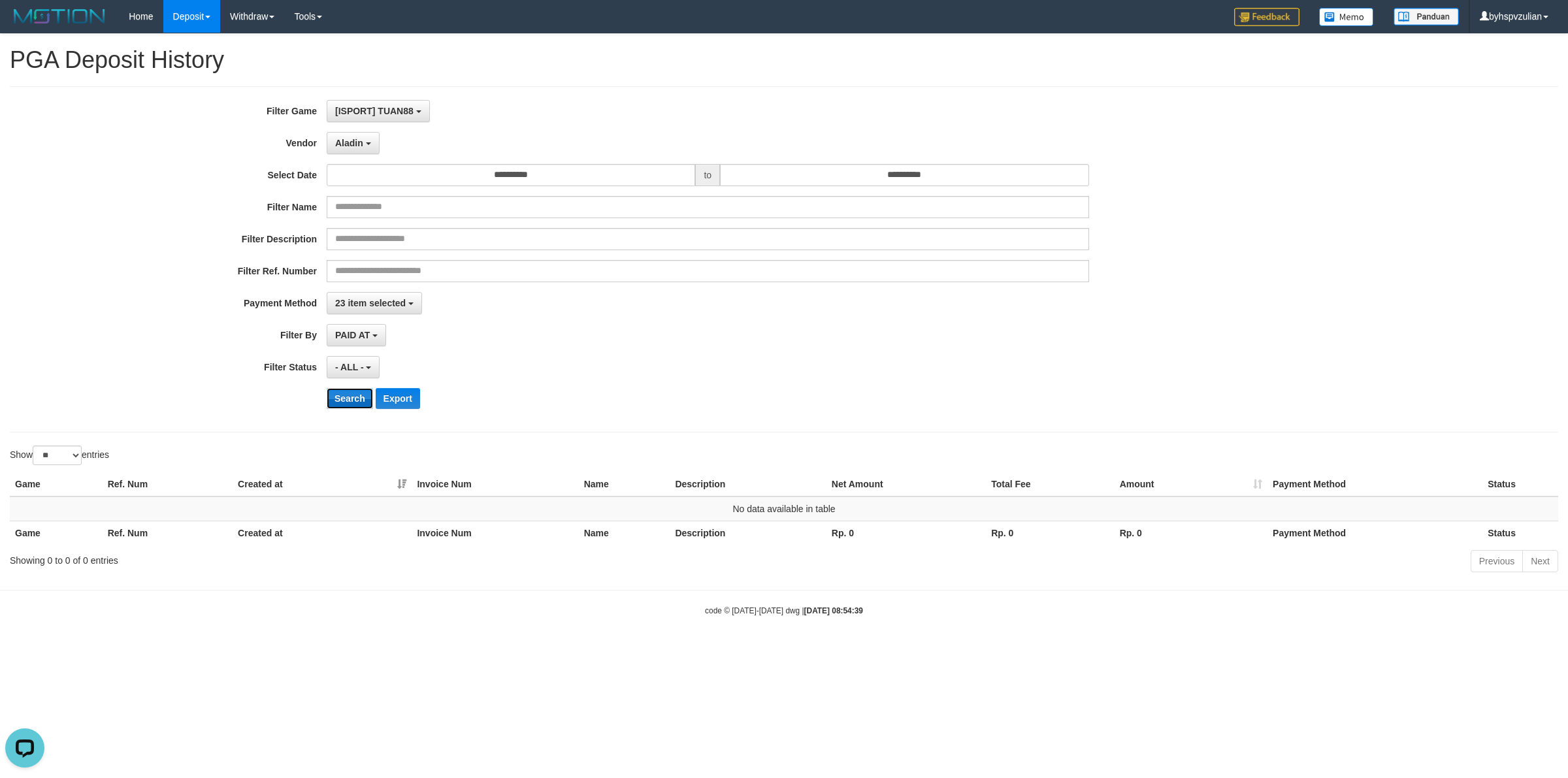
click at [354, 403] on button "Search" at bounding box center [350, 398] width 47 height 21
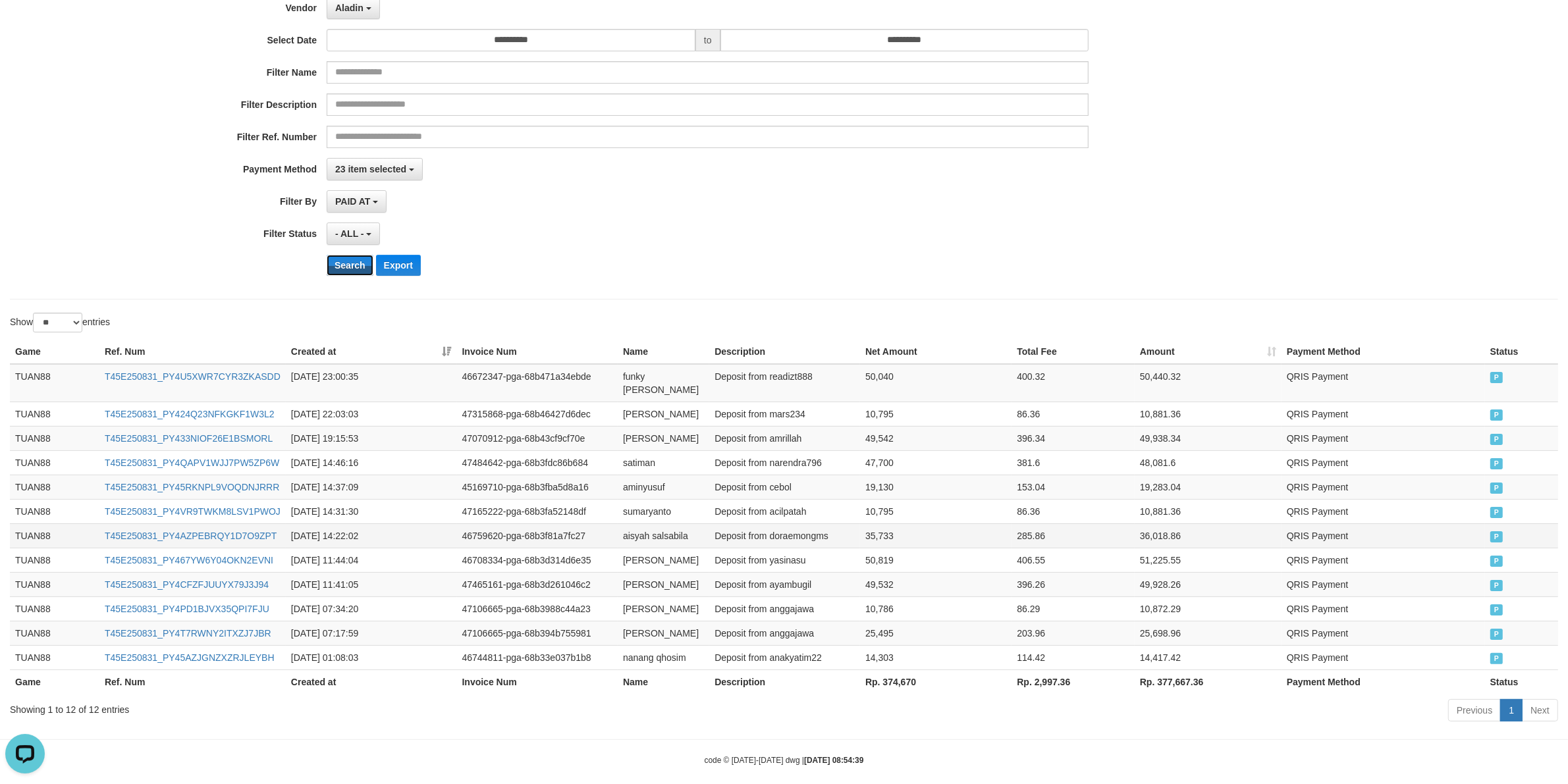
scroll to position [220, 0]
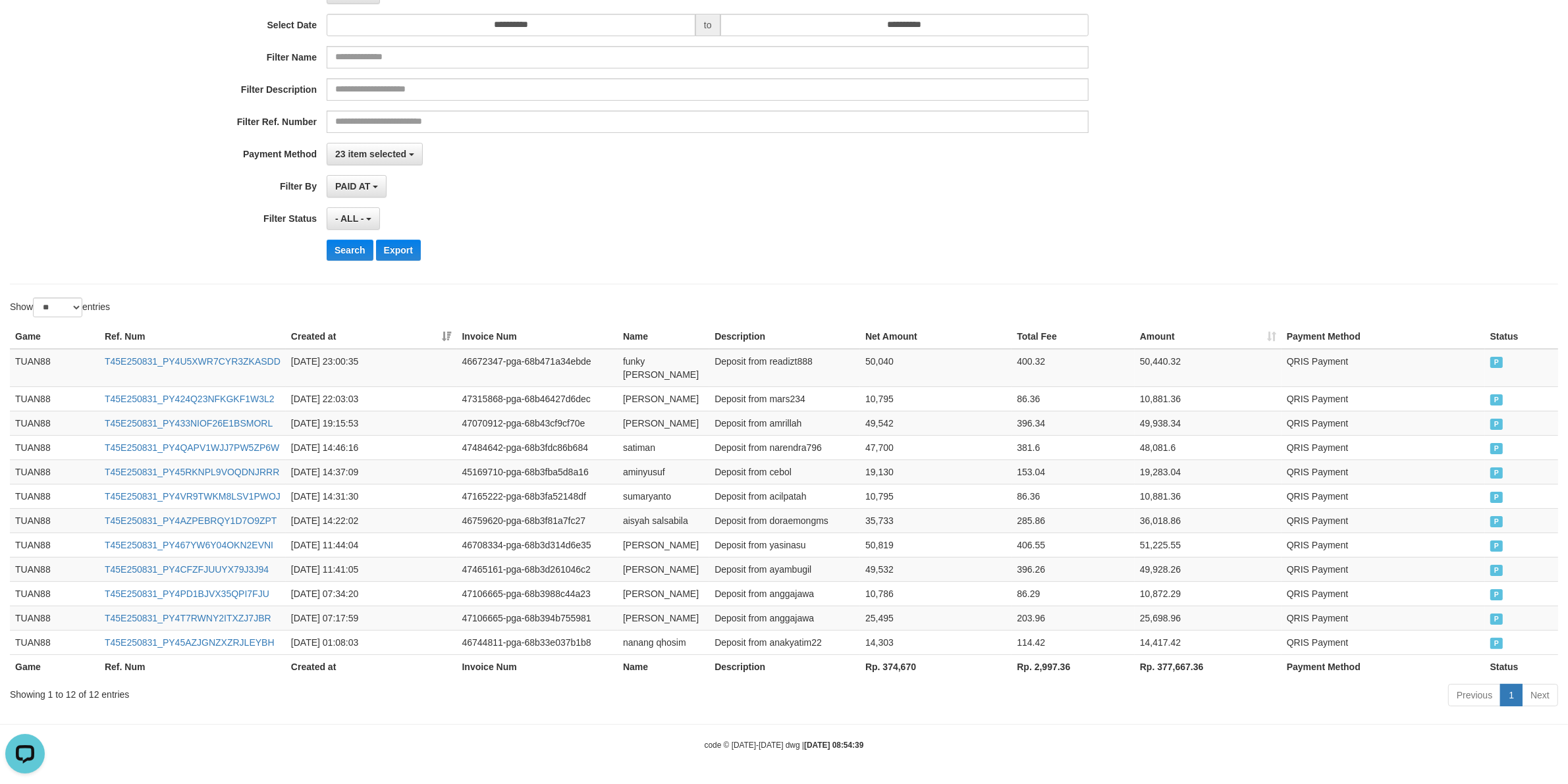
click at [1037, 673] on th "Rp. 2,997.36" at bounding box center [1072, 666] width 123 height 25
click at [1042, 673] on th "Rp. 2,997.36" at bounding box center [1072, 666] width 123 height 25
click at [891, 666] on th "Rp. 374,670" at bounding box center [936, 666] width 151 height 25
drag, startPoint x: 891, startPoint y: 666, endPoint x: 905, endPoint y: 666, distance: 14.0
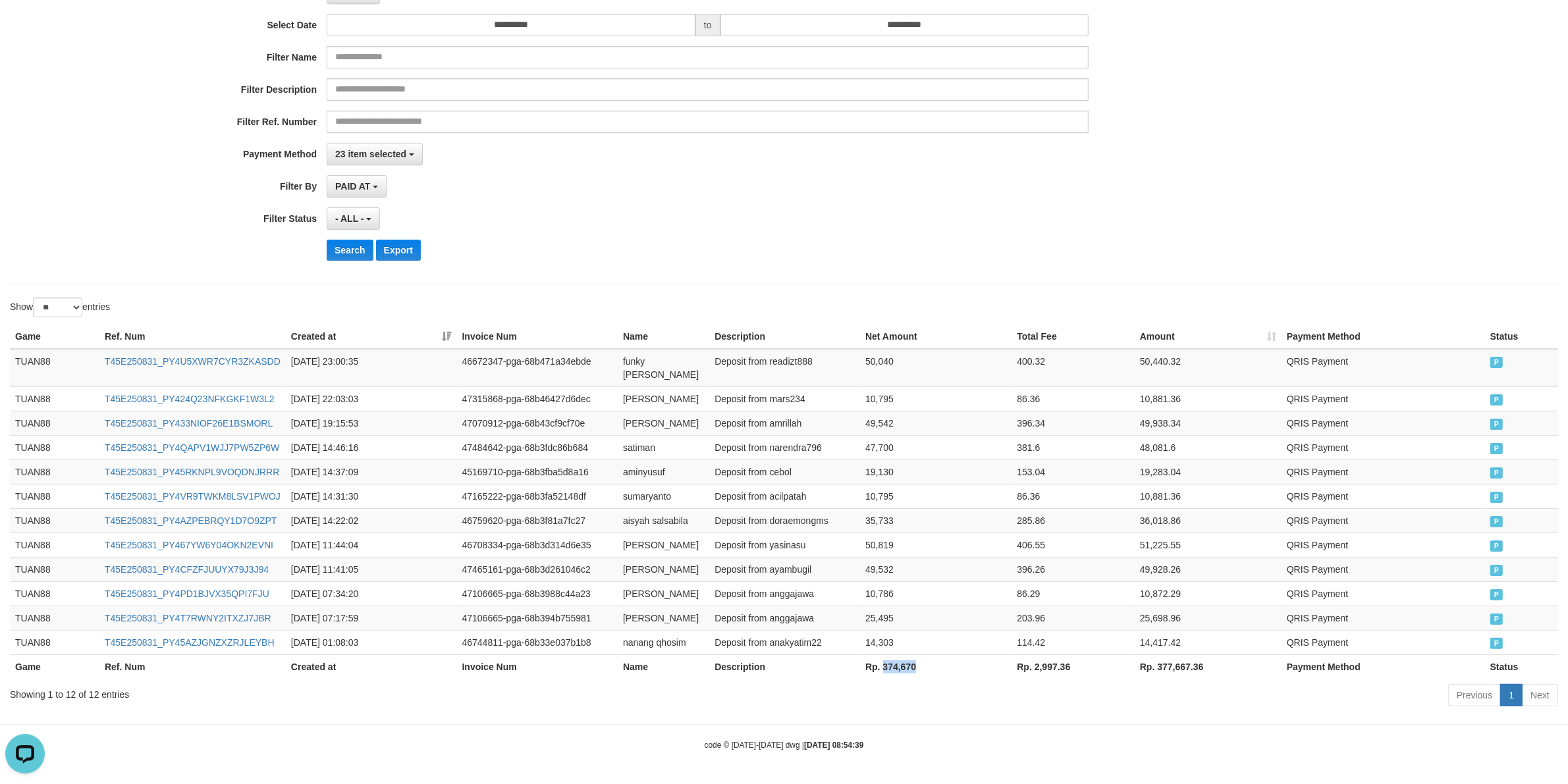
click at [905, 666] on th "Rp. 374,670" at bounding box center [936, 666] width 151 height 25
copy th "374,670"
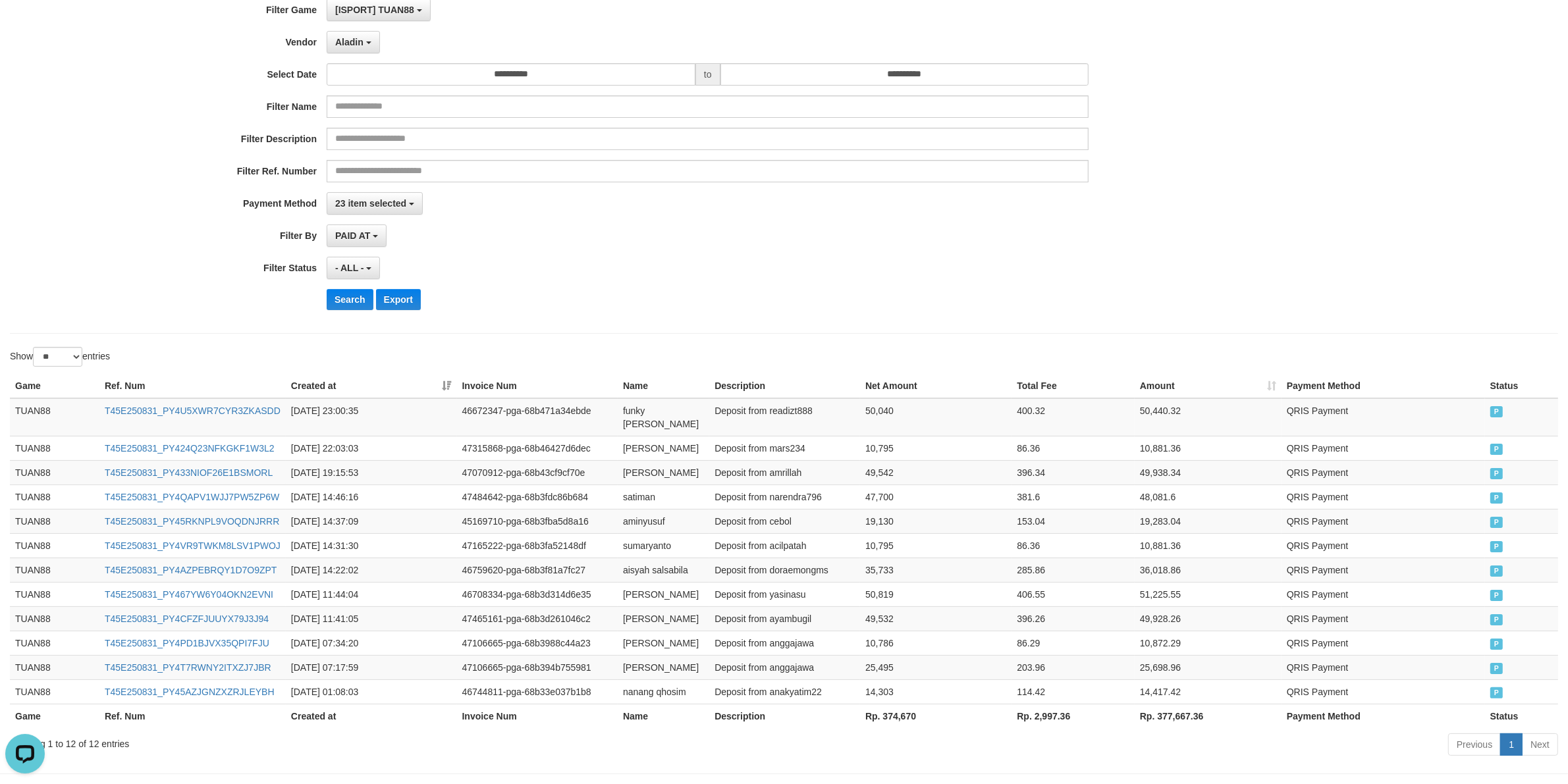
scroll to position [0, 0]
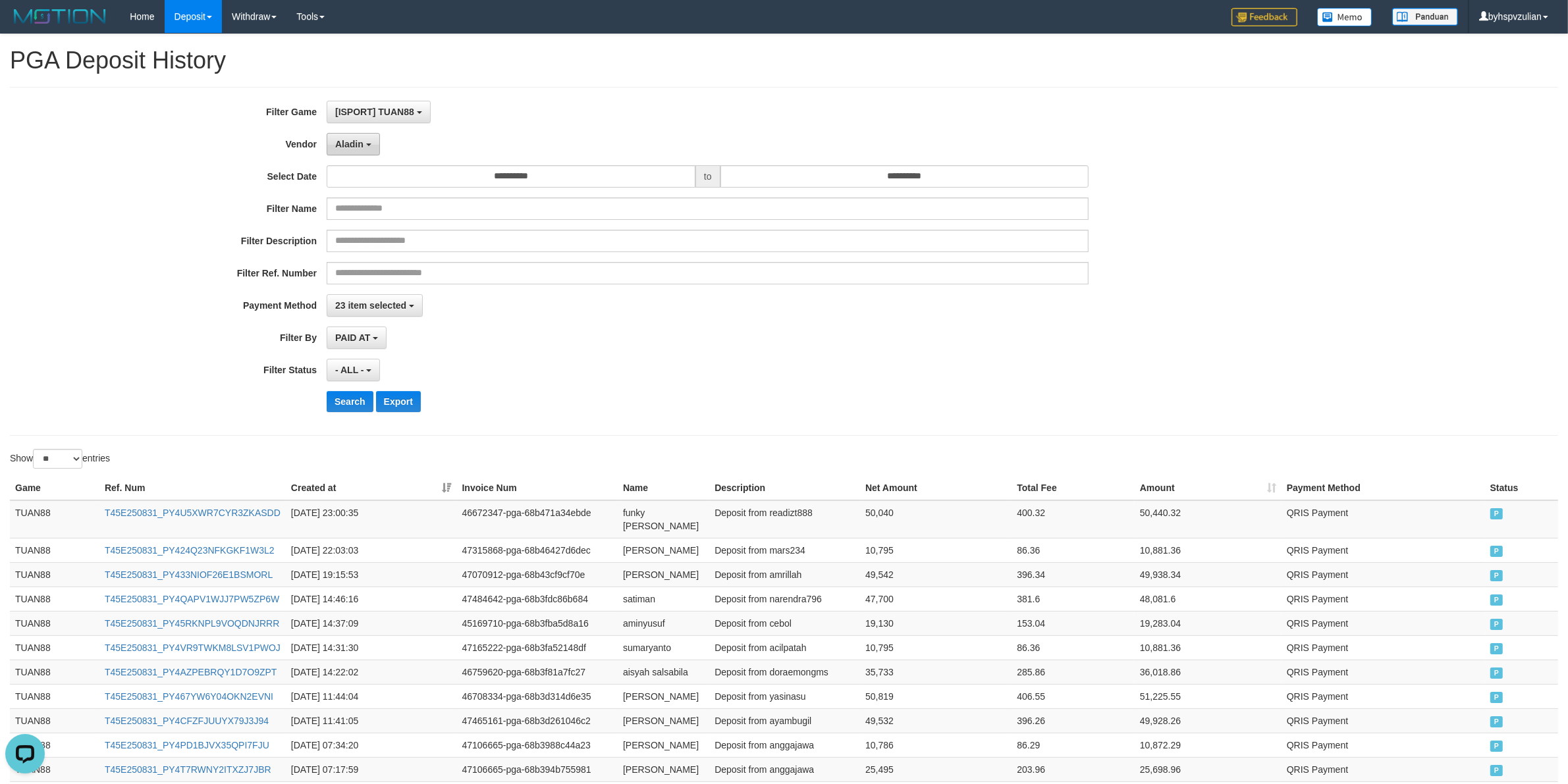
click at [364, 148] on button "Aladin" at bounding box center [353, 144] width 54 height 22
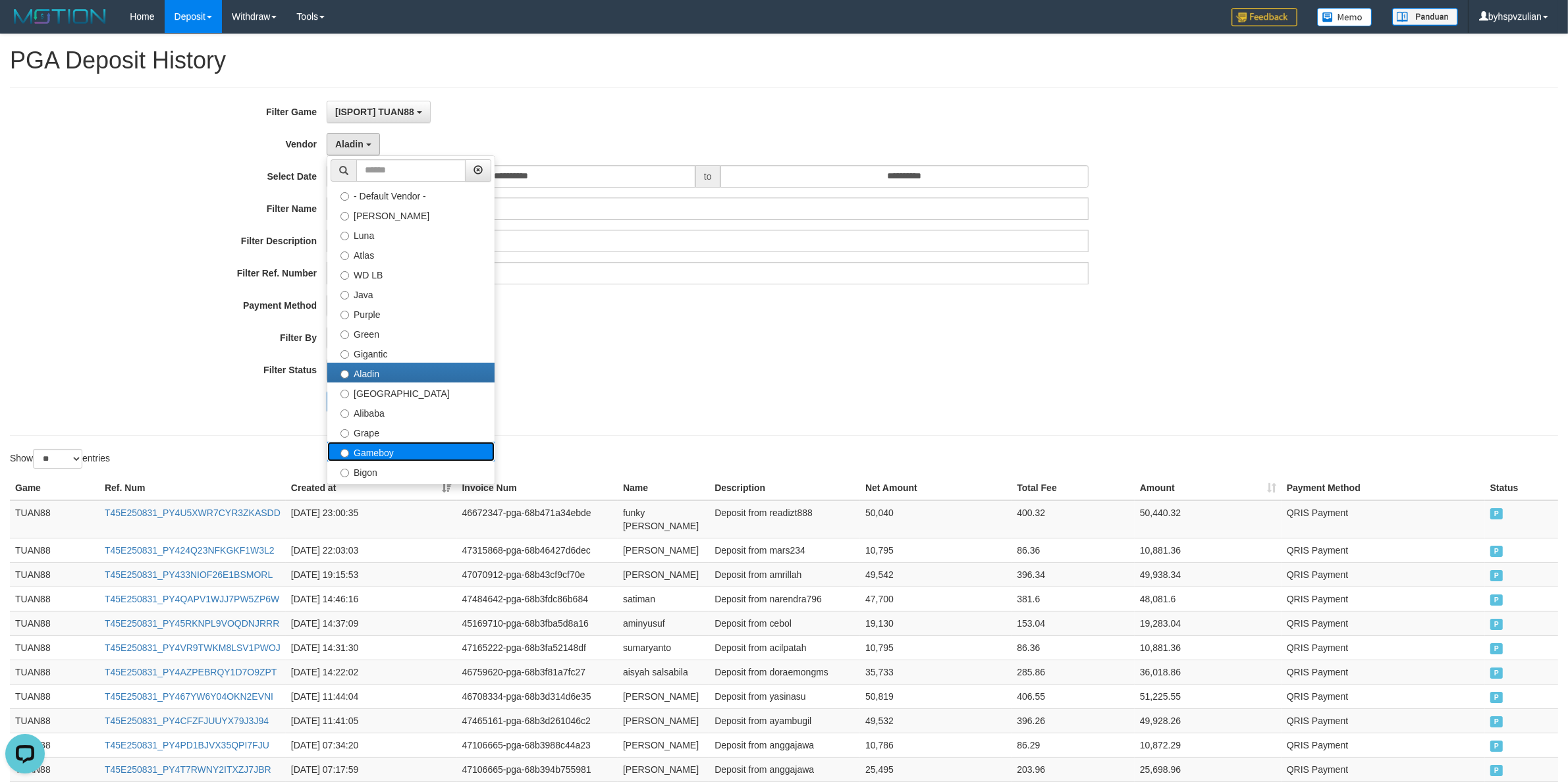
click at [402, 449] on label "Gameboy" at bounding box center [411, 452] width 167 height 20
select select "**********"
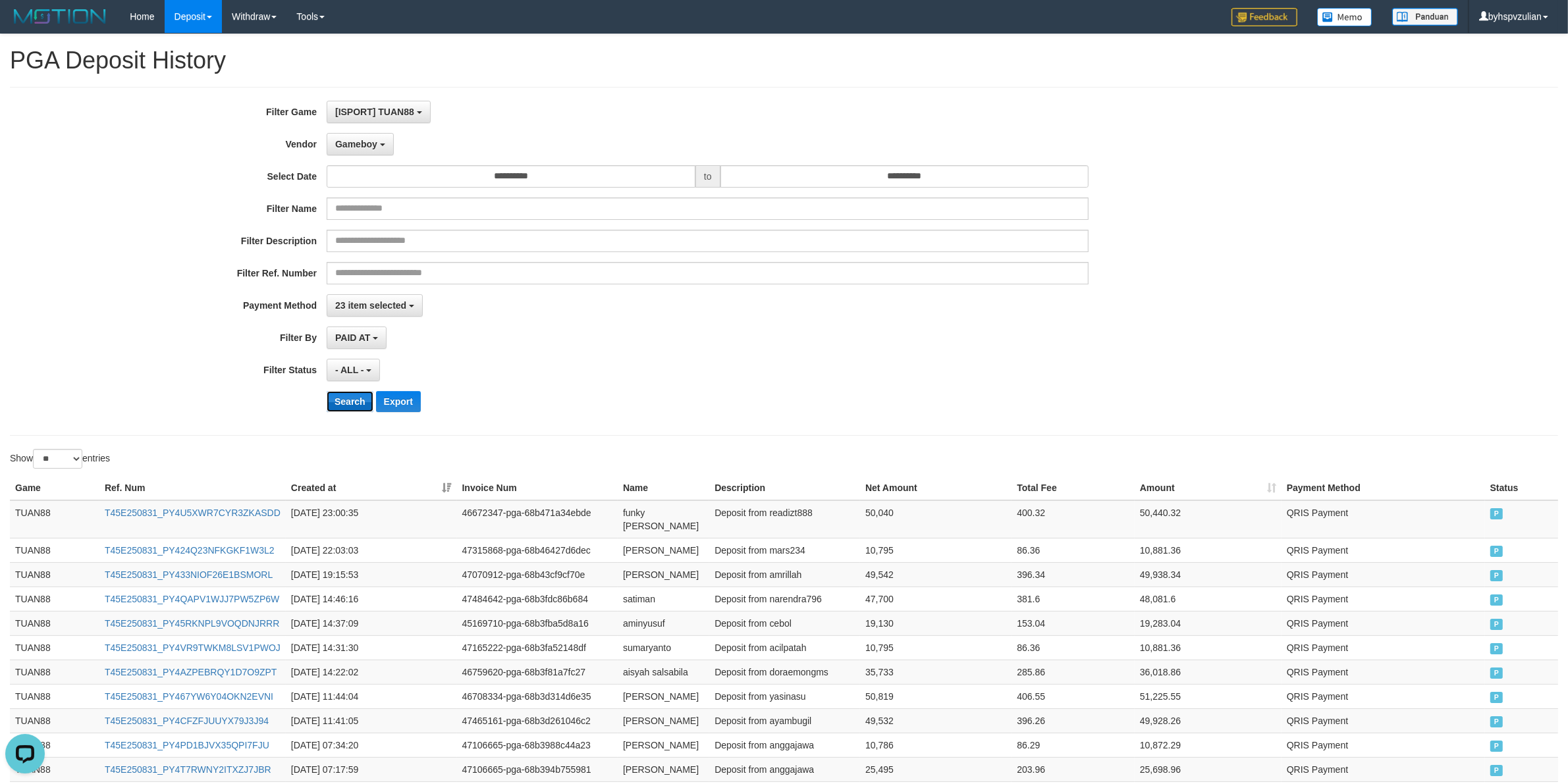
click at [347, 399] on button "Search" at bounding box center [350, 401] width 47 height 21
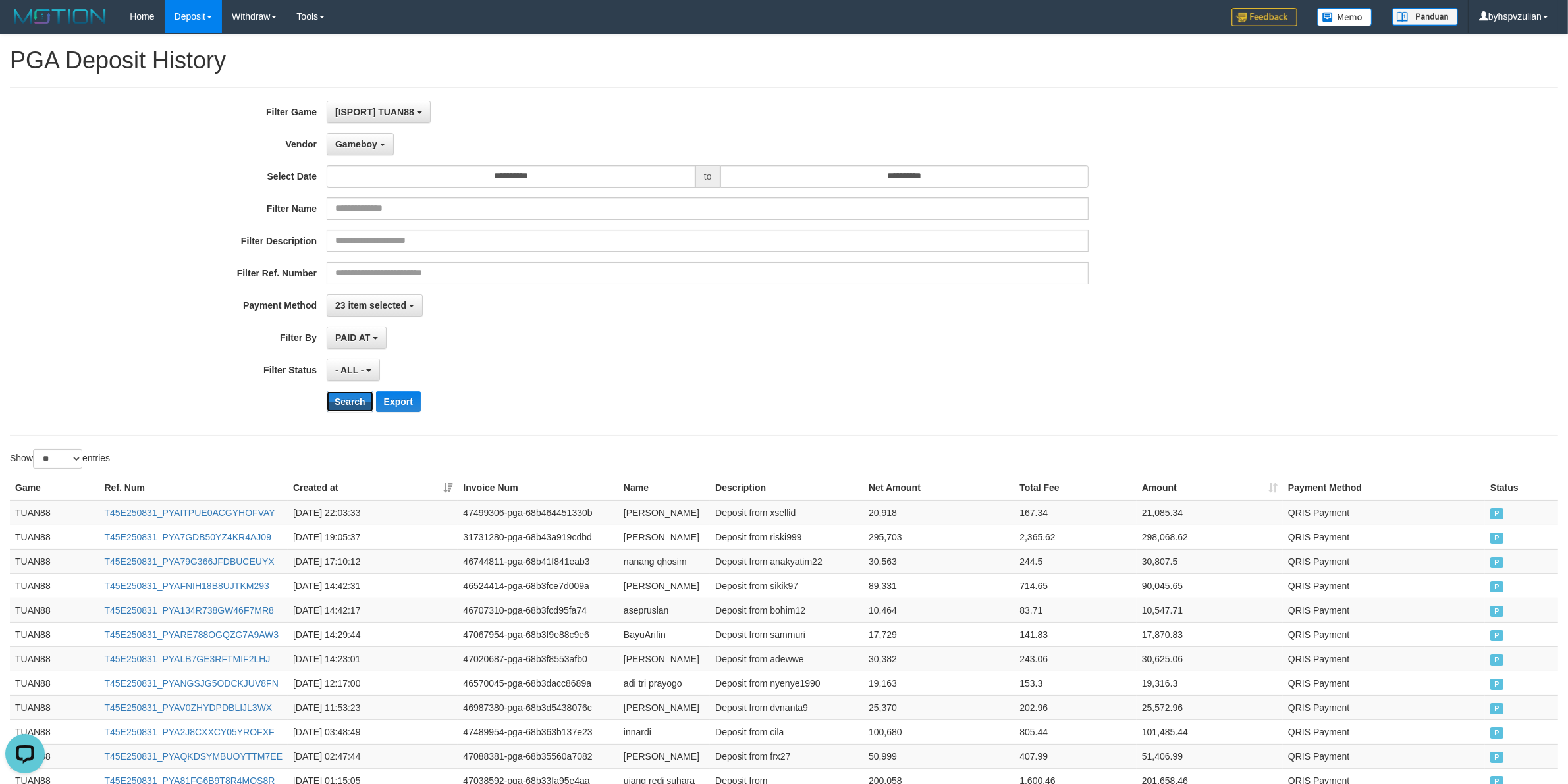
scroll to position [168, 0]
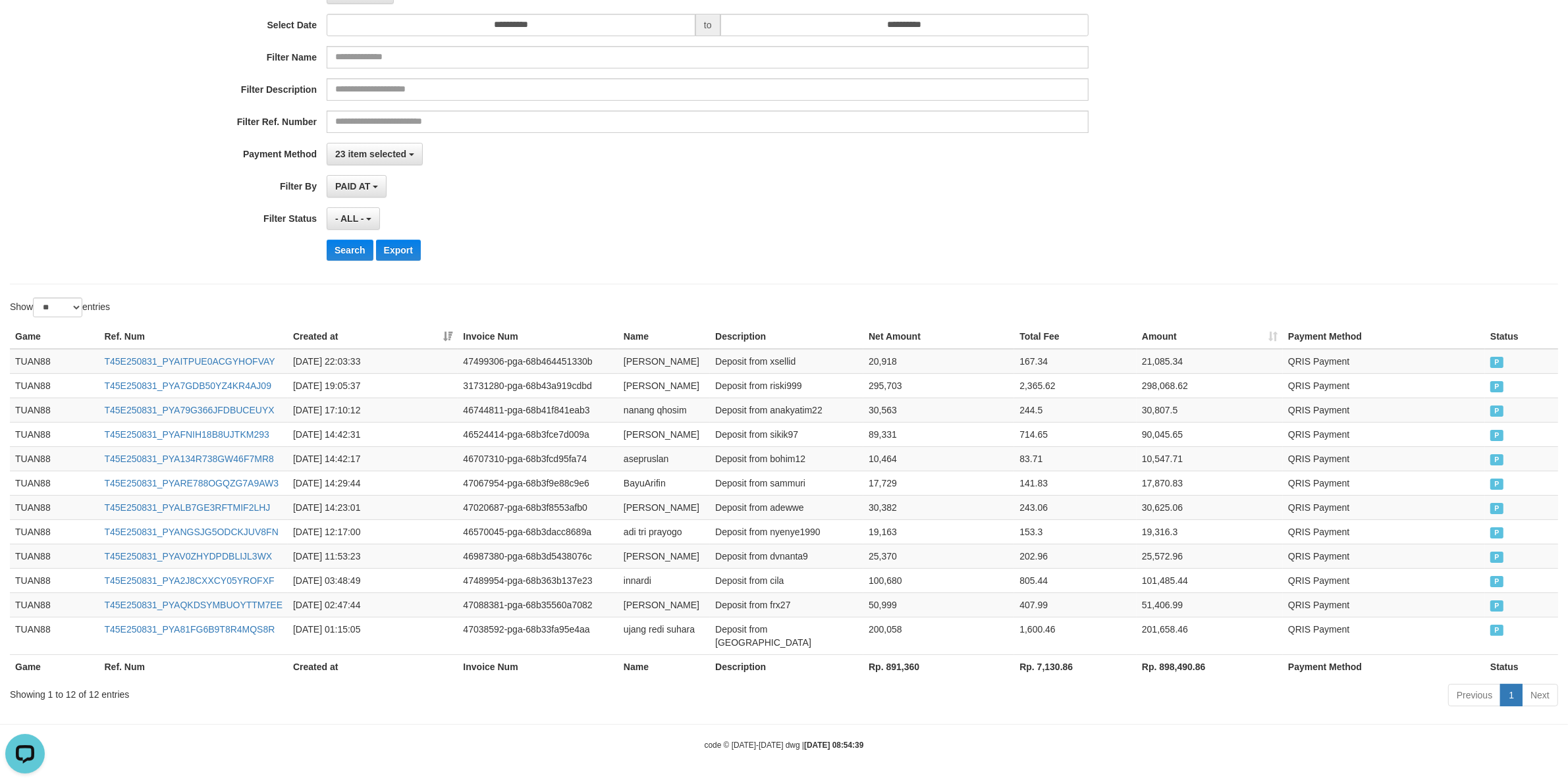
click at [887, 666] on th "Rp. 891,360" at bounding box center [938, 666] width 151 height 25
drag, startPoint x: 887, startPoint y: 666, endPoint x: 904, endPoint y: 668, distance: 17.1
click at [904, 668] on th "Rp. 891,360" at bounding box center [938, 666] width 151 height 25
copy th "891,360"
drag, startPoint x: 593, startPoint y: 176, endPoint x: 510, endPoint y: 94, distance: 116.7
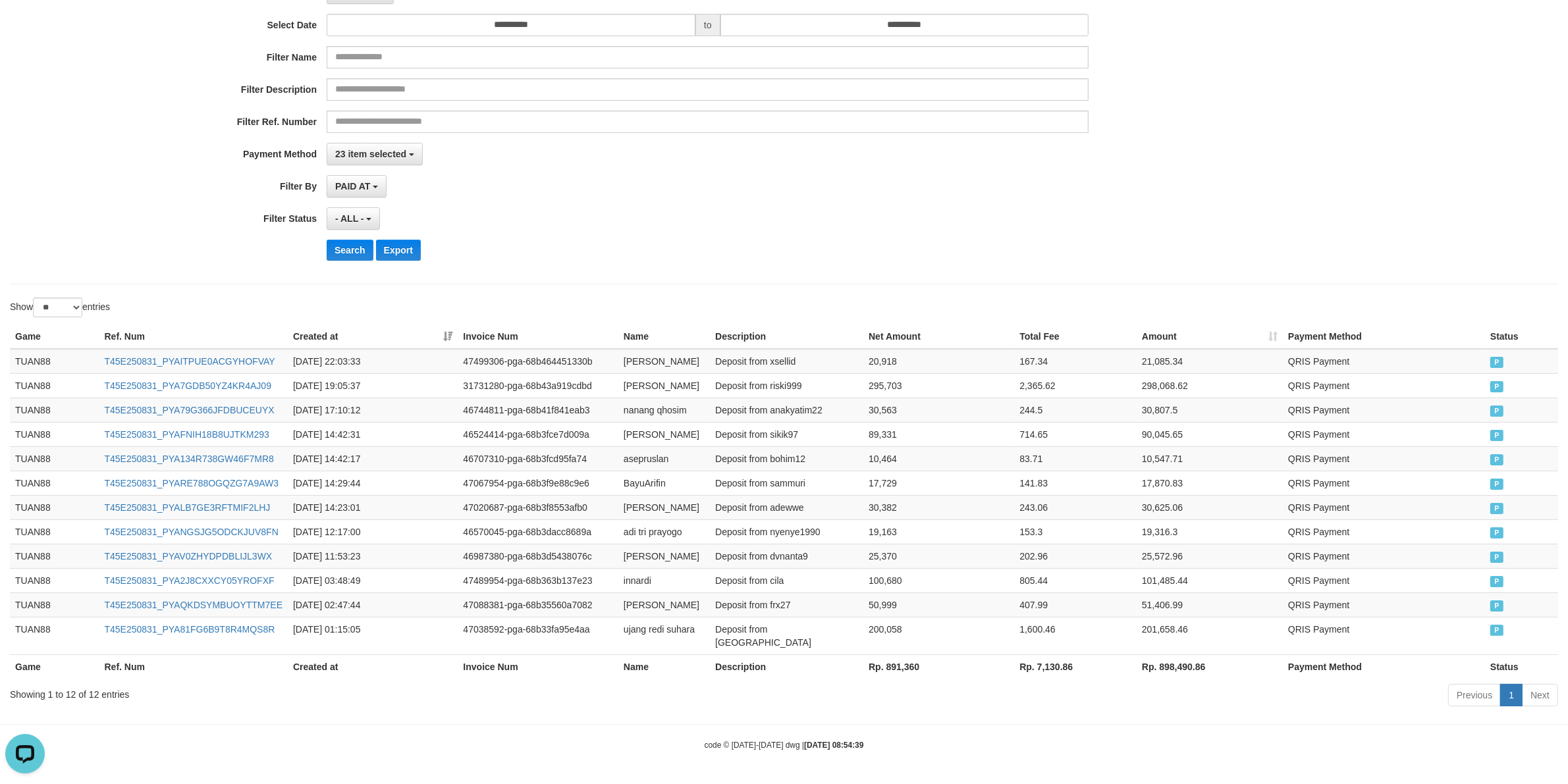
click at [593, 175] on div "PAID AT PAID AT CREATED AT" at bounding box center [708, 186] width 762 height 22
